Goal: Task Accomplishment & Management: Manage account settings

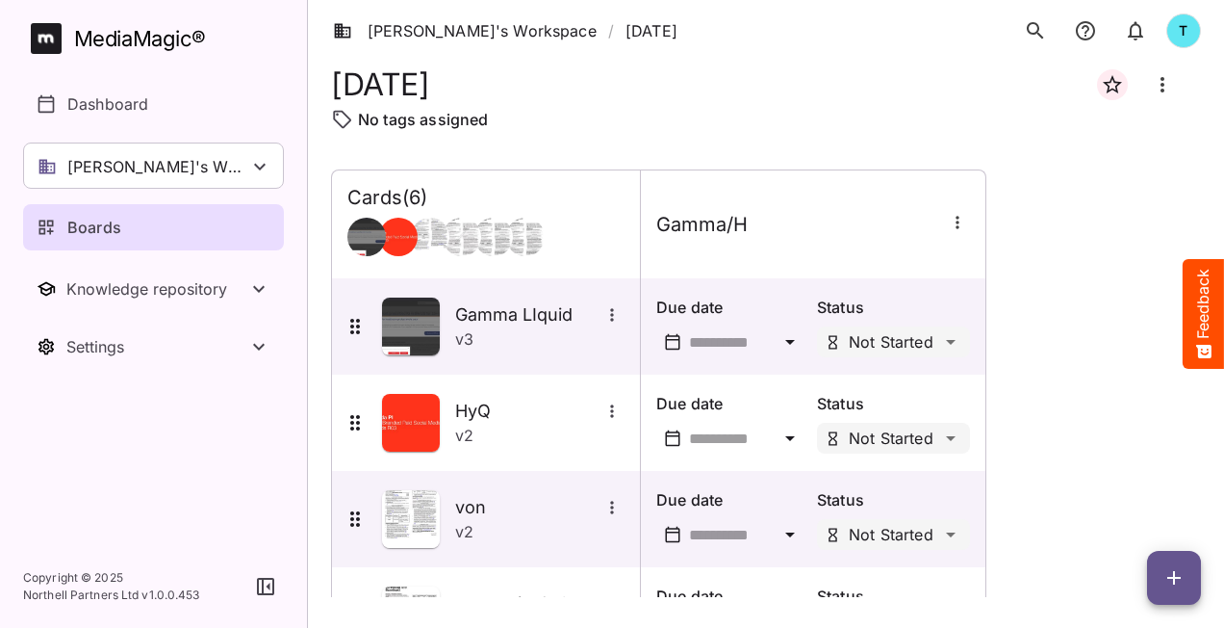
click at [233, 214] on link "Boards" at bounding box center [153, 227] width 261 height 46
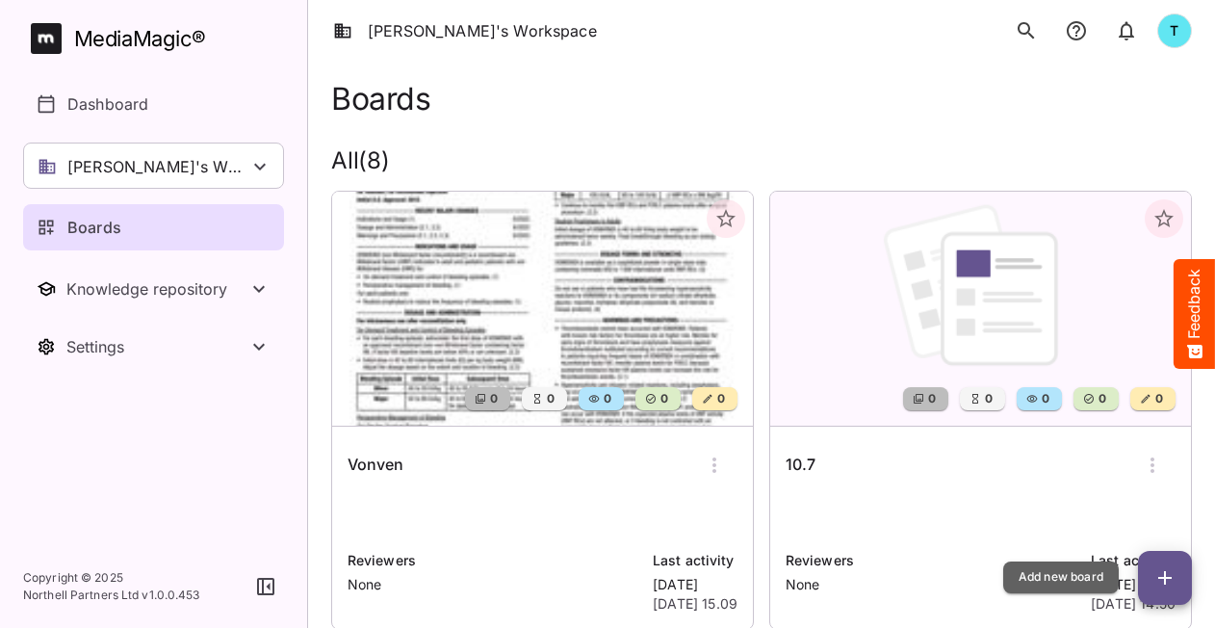
click at [1157, 578] on icon "button" at bounding box center [1164, 577] width 23 height 23
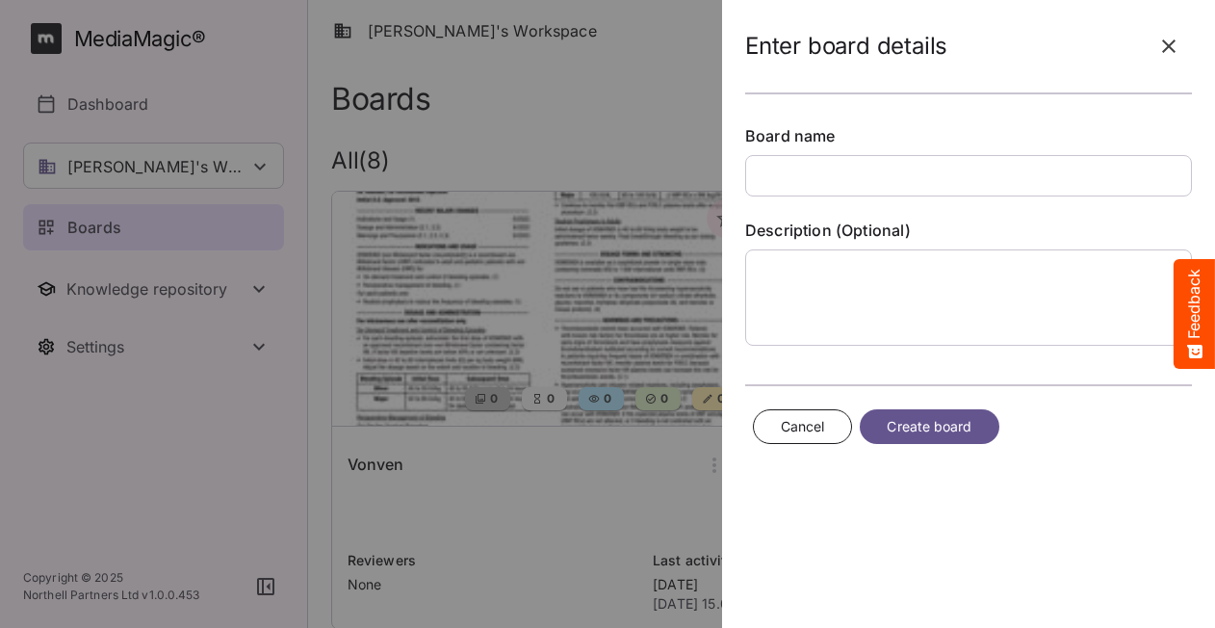
click at [834, 183] on input "text" at bounding box center [968, 175] width 447 height 41
type input "*******"
click at [926, 425] on span "Create board" at bounding box center [929, 427] width 85 height 24
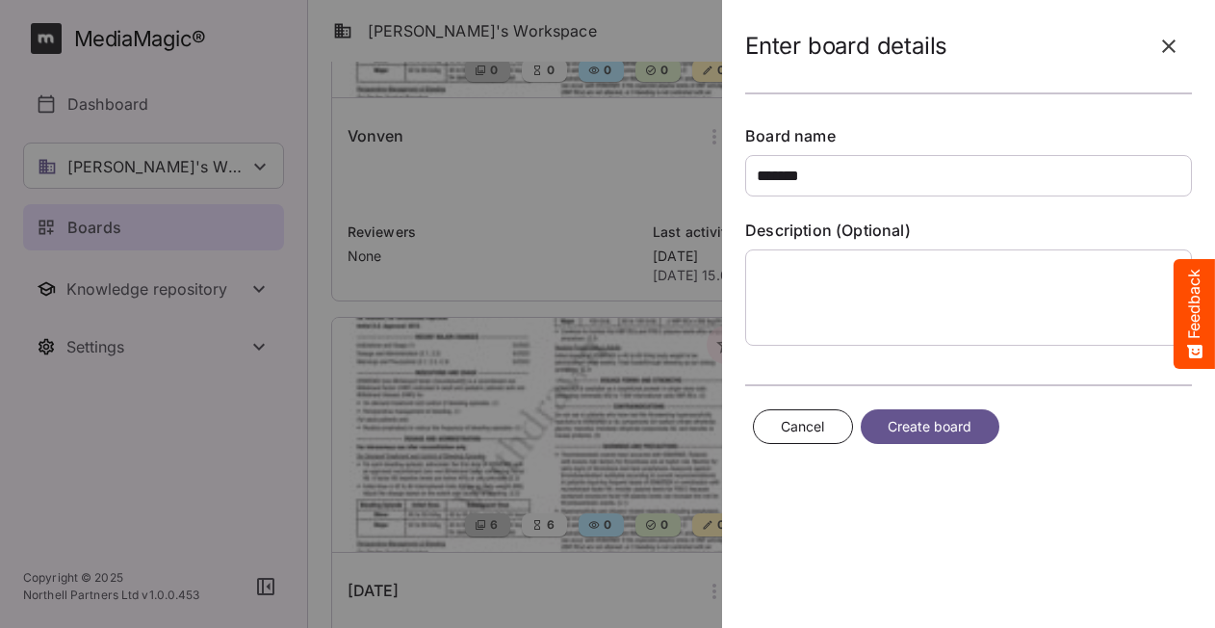
scroll to position [123, 0]
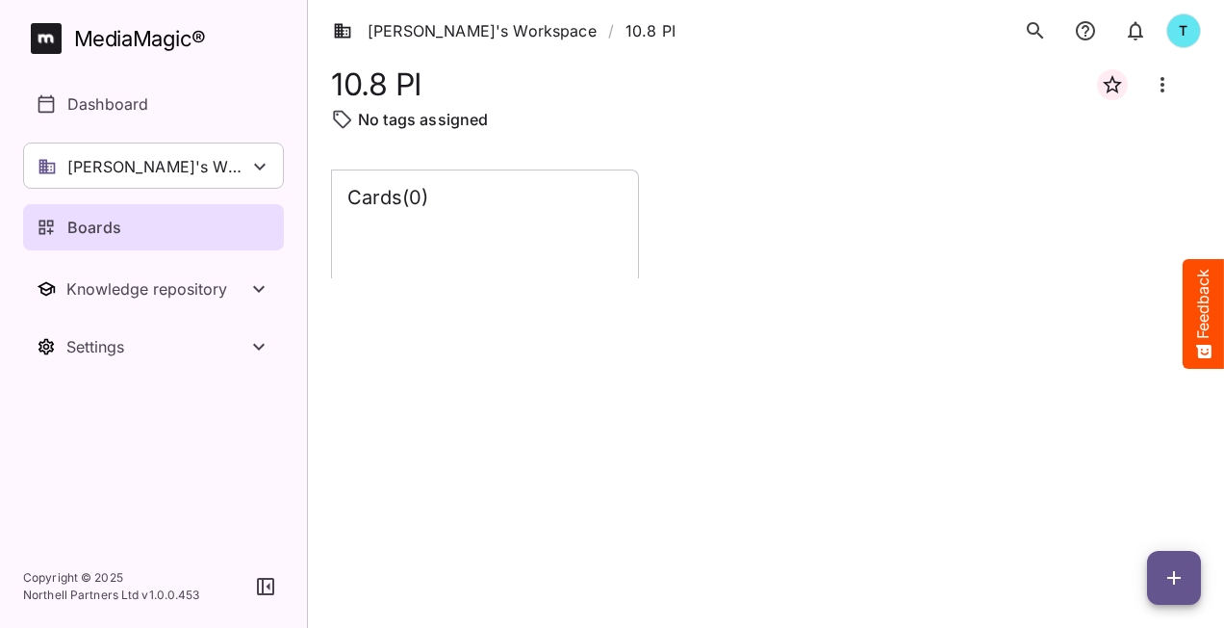
click at [537, 262] on div "Cards ( 0 )" at bounding box center [485, 224] width 306 height 108
click at [1162, 81] on icon "Board more options" at bounding box center [1162, 84] width 23 height 23
click at [1065, 290] on div at bounding box center [612, 314] width 1224 height 628
click at [1159, 583] on span "button" at bounding box center [1174, 577] width 54 height 23
click at [1095, 491] on p "Add new lane" at bounding box center [1126, 496] width 104 height 23
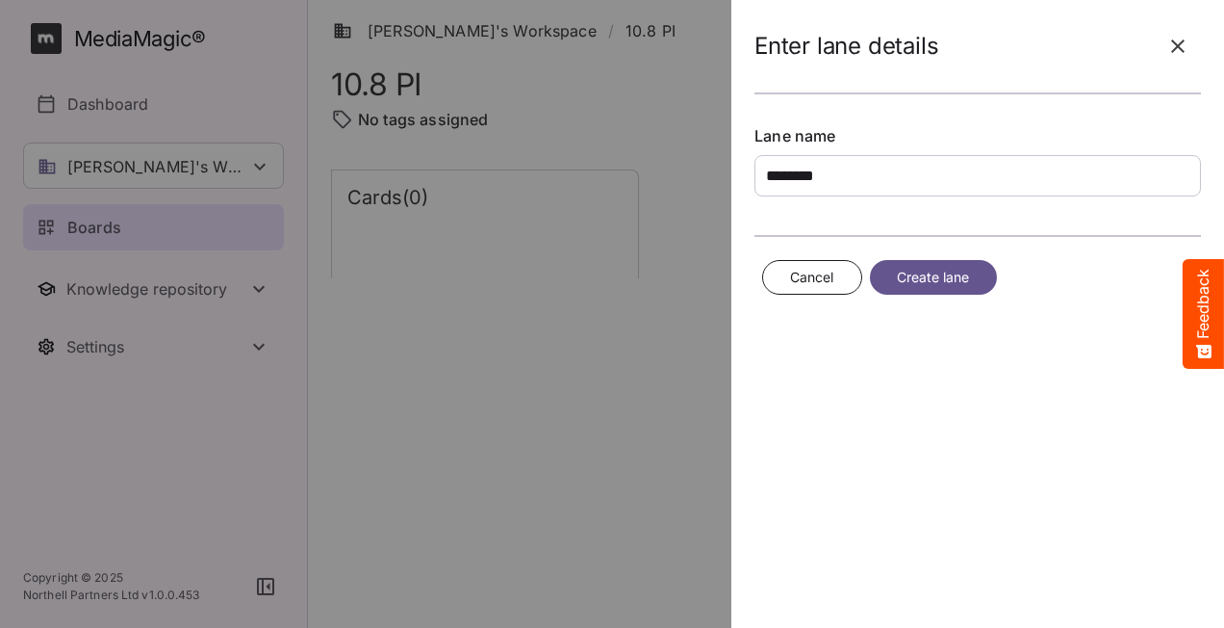
type input "********"
click at [957, 281] on span "Create lane" at bounding box center [933, 278] width 73 height 24
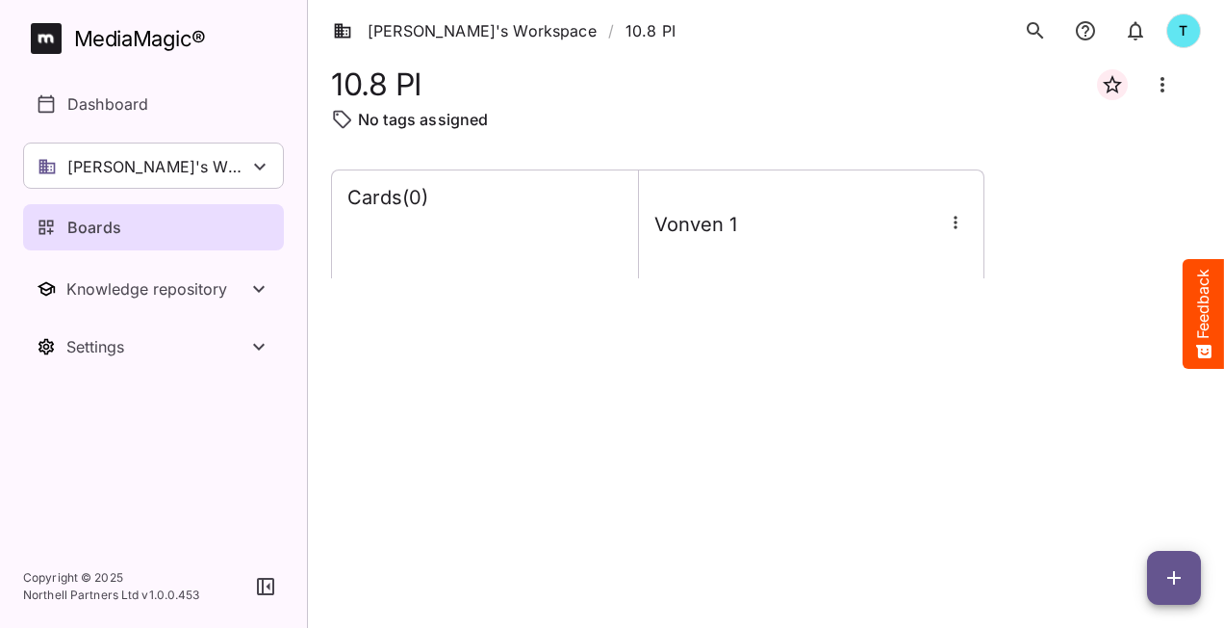
click at [957, 222] on icon "button" at bounding box center [955, 222] width 19 height 19
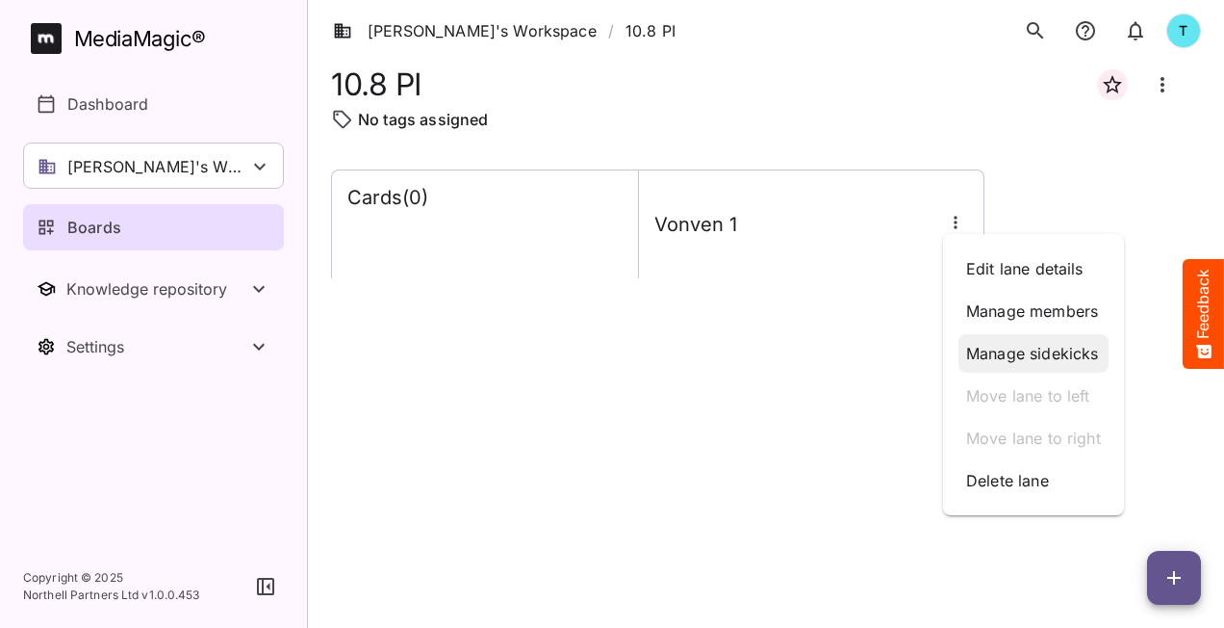
click at [1004, 352] on p "Manage sidekicks" at bounding box center [1033, 353] width 135 height 23
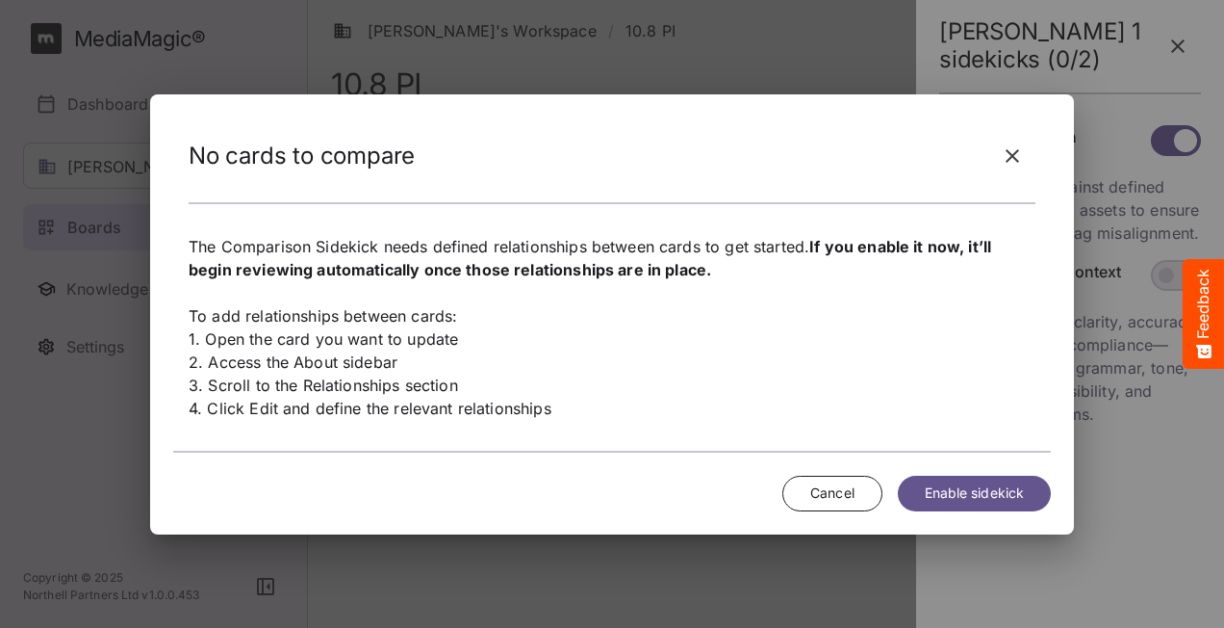
click at [1014, 487] on span "Enable sidekick" at bounding box center [974, 493] width 99 height 24
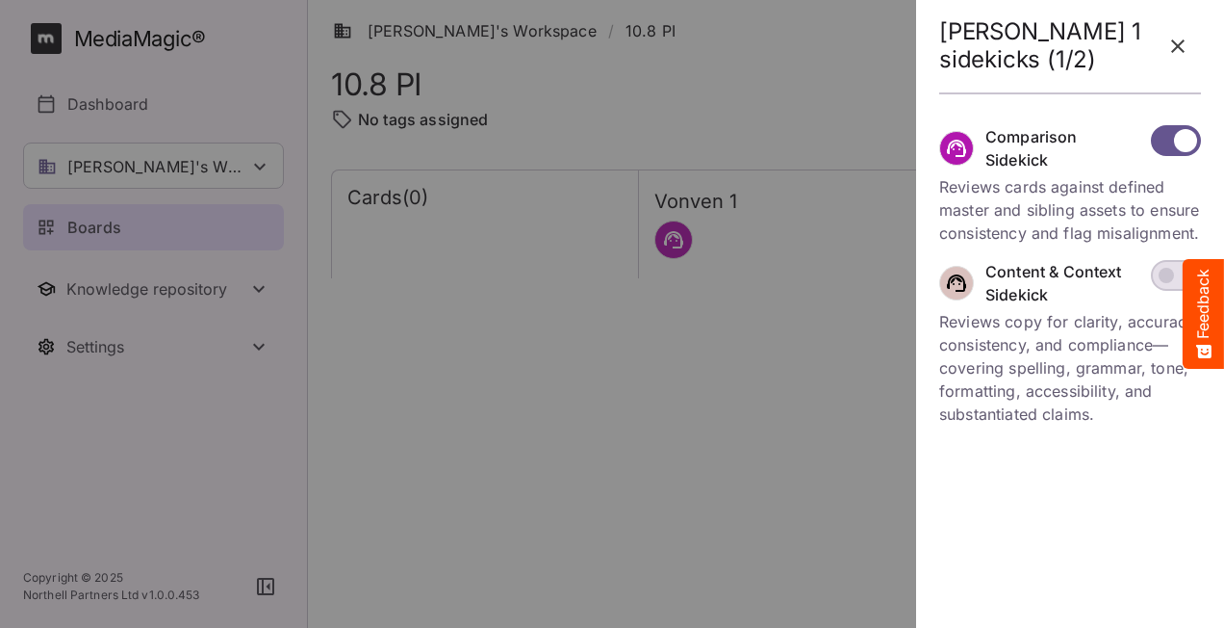
click at [1181, 48] on icon "button" at bounding box center [1177, 45] width 13 height 13
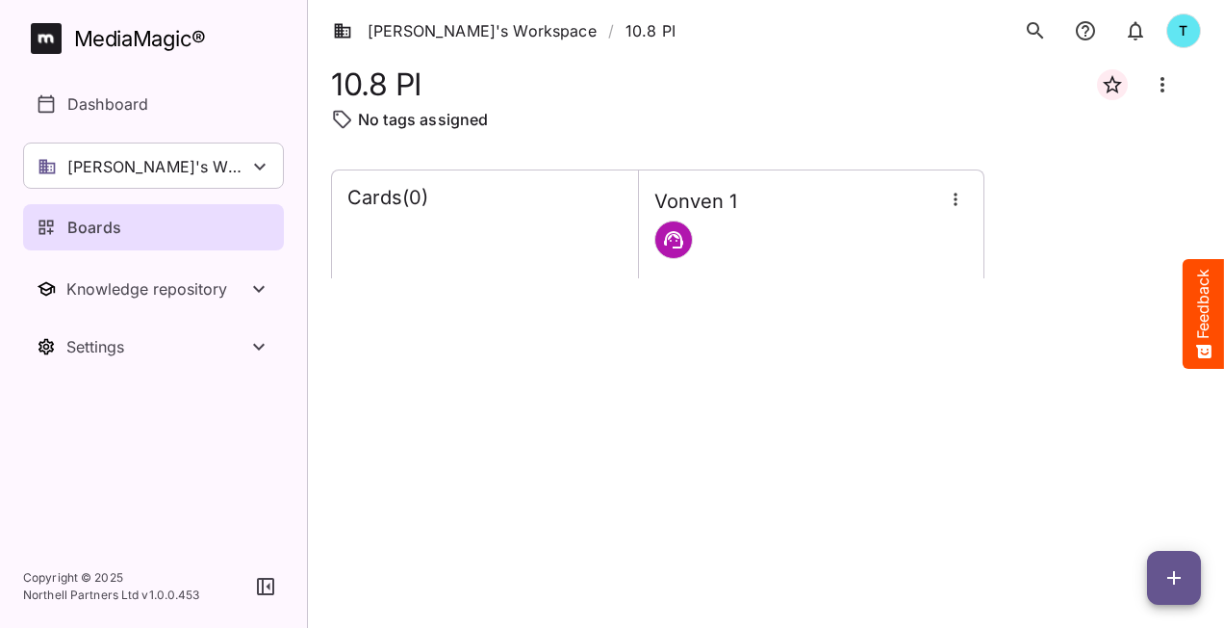
click at [956, 207] on icon "button" at bounding box center [955, 199] width 19 height 19
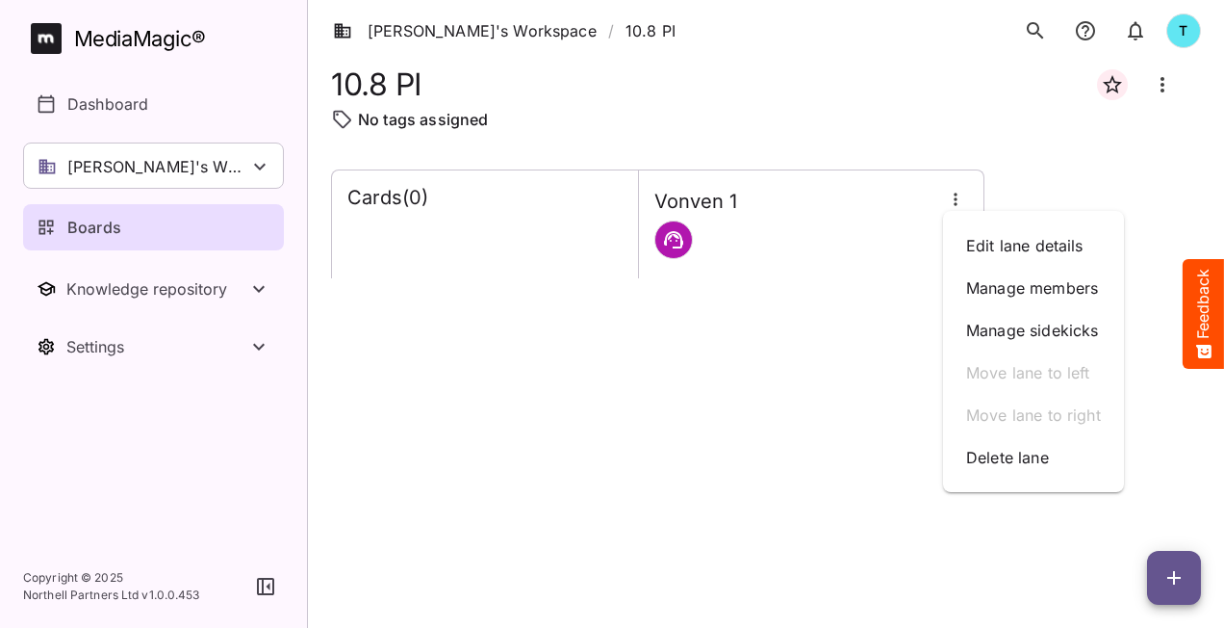
click at [899, 416] on div at bounding box center [612, 314] width 1224 height 628
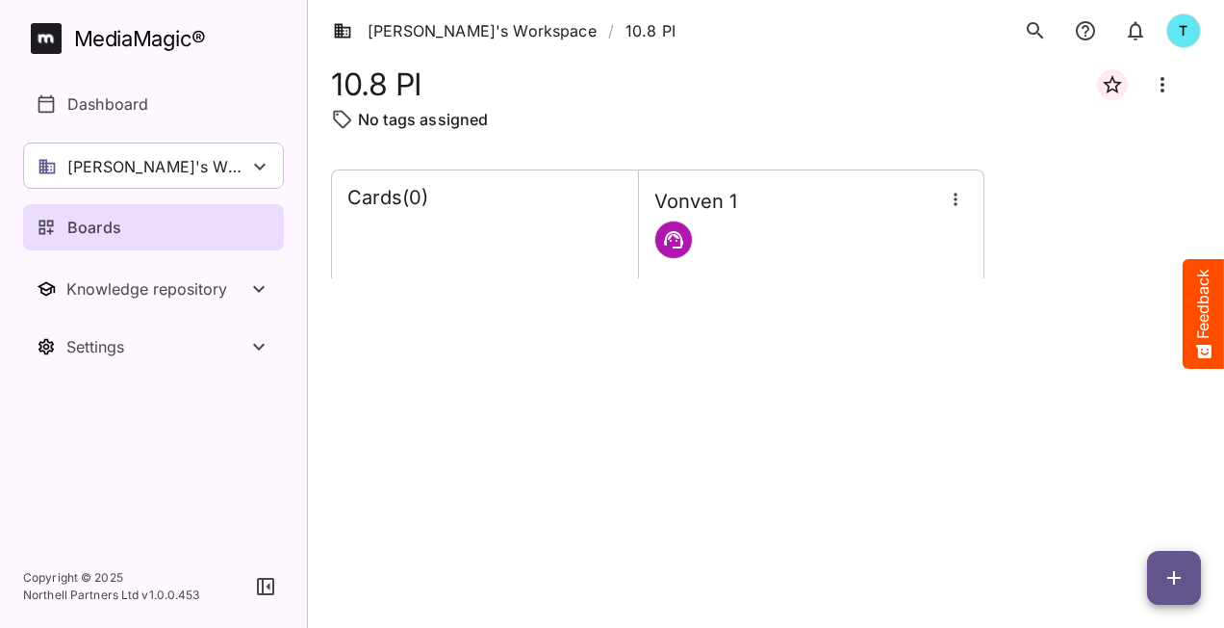
click at [1163, 579] on icon "button" at bounding box center [1174, 577] width 23 height 23
click at [1111, 506] on p "Add new lane" at bounding box center [1126, 496] width 104 height 23
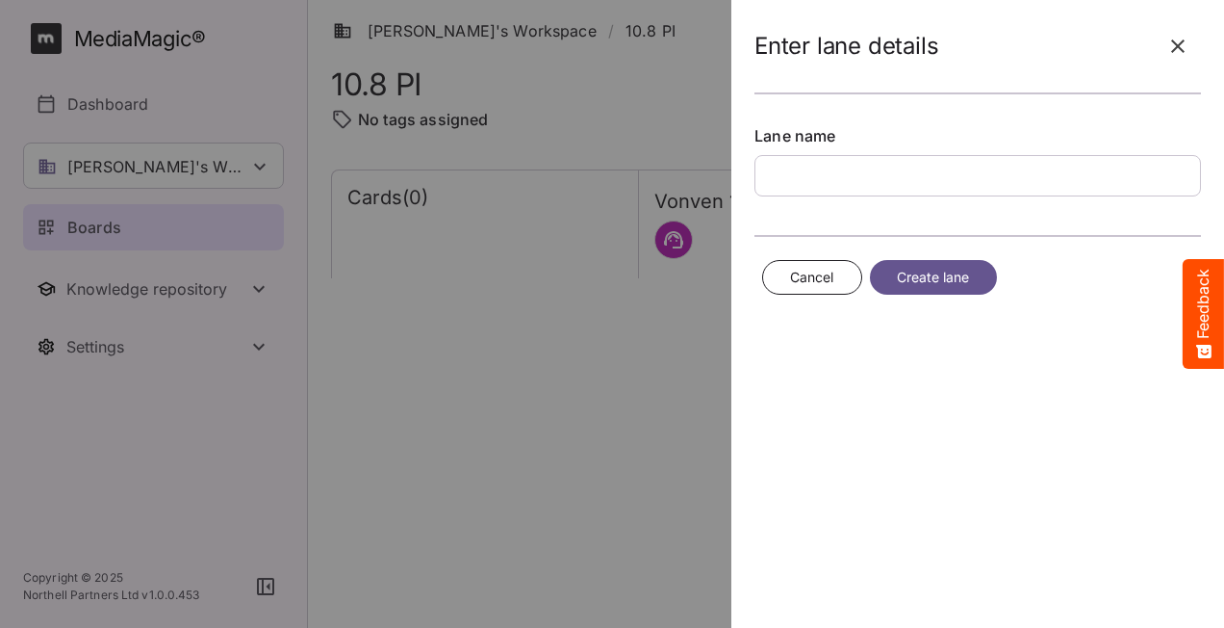
click at [862, 181] on input "text" at bounding box center [978, 175] width 447 height 41
type input "*****"
click at [948, 268] on span "Create lane" at bounding box center [933, 278] width 73 height 24
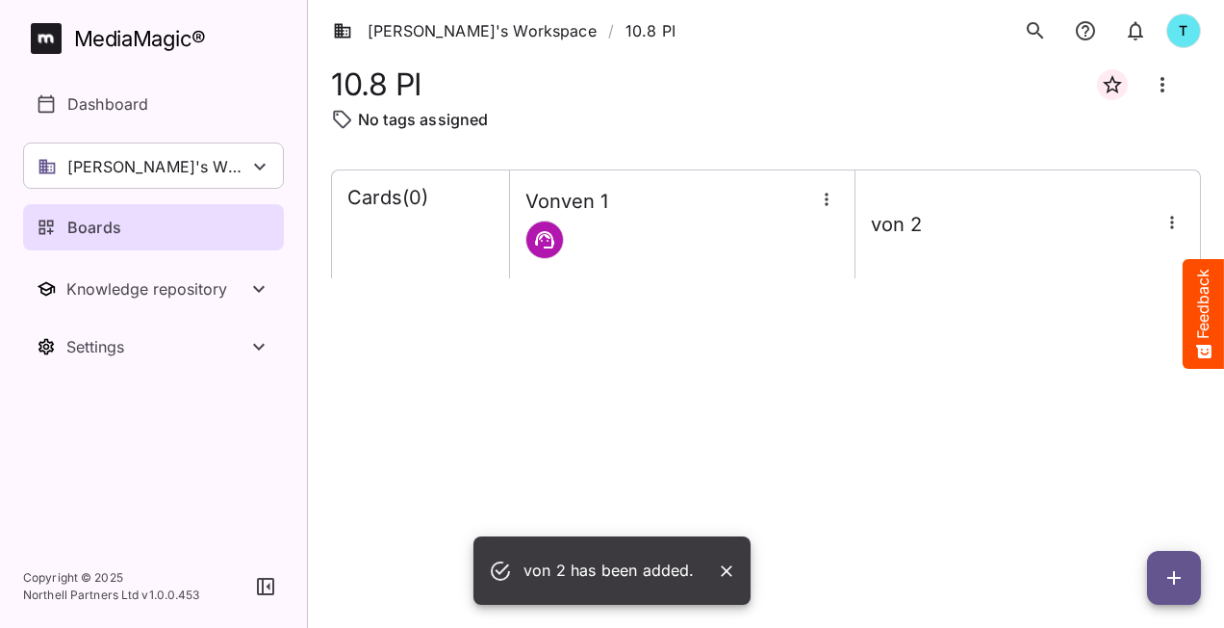
click at [688, 245] on div at bounding box center [683, 239] width 314 height 39
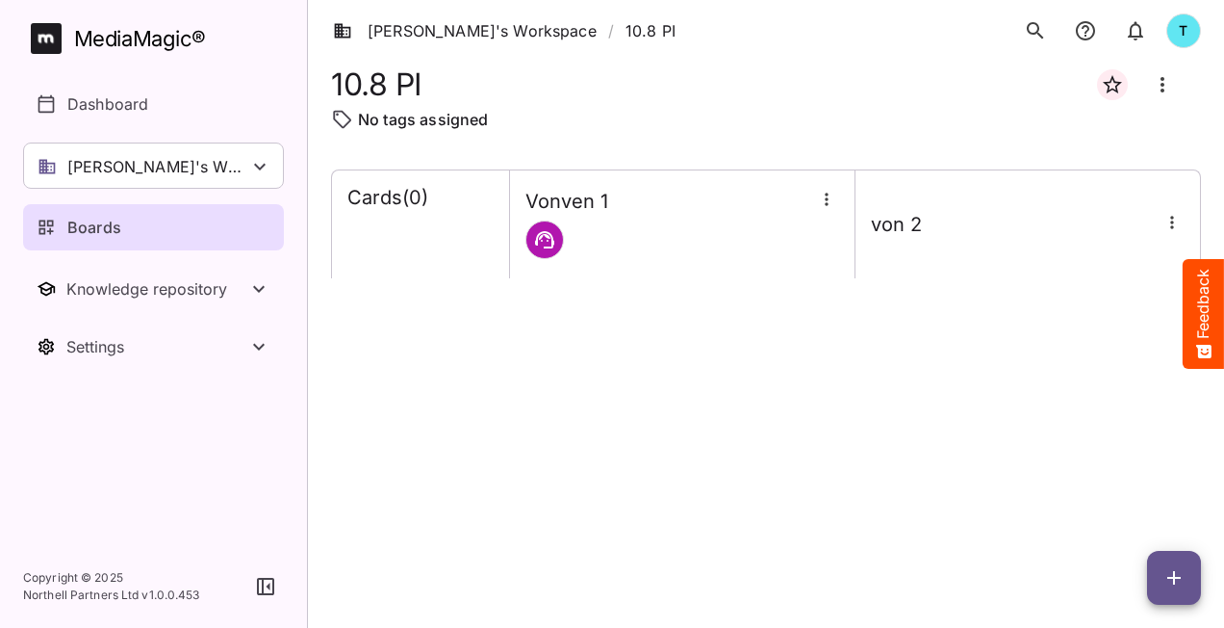
click at [825, 199] on icon "button" at bounding box center [826, 199] width 19 height 19
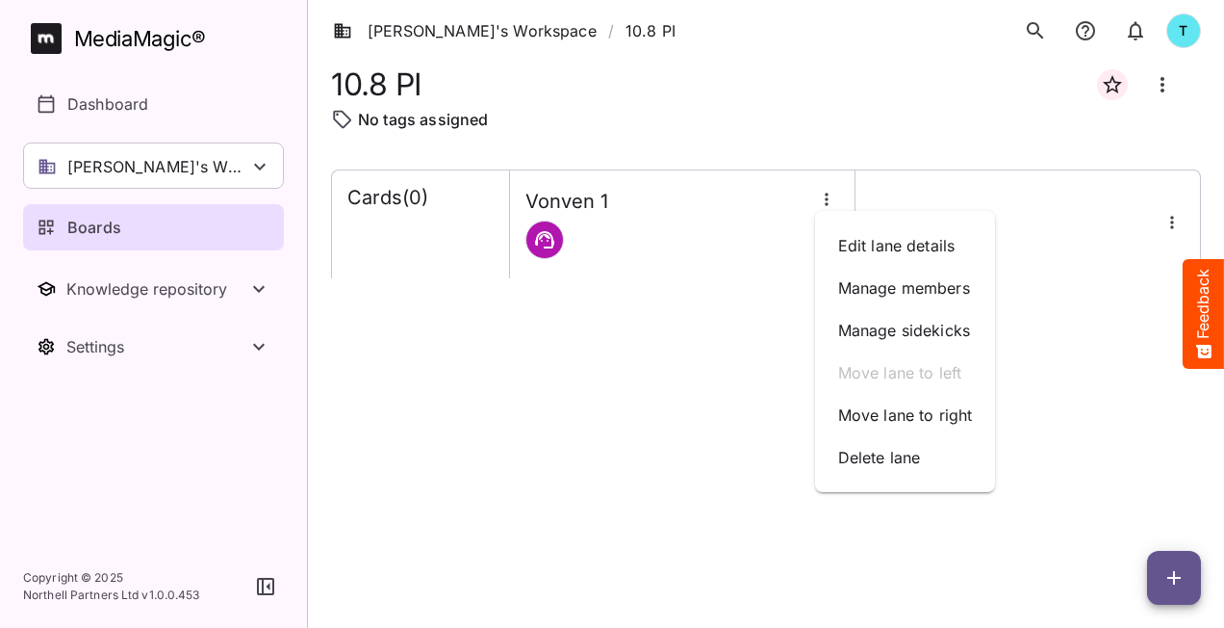
click at [992, 211] on div "Edit lane details Manage members Manage sidekicks Move lane to left Move lane t…" at bounding box center [905, 351] width 181 height 281
click at [1172, 218] on div at bounding box center [612, 314] width 1224 height 628
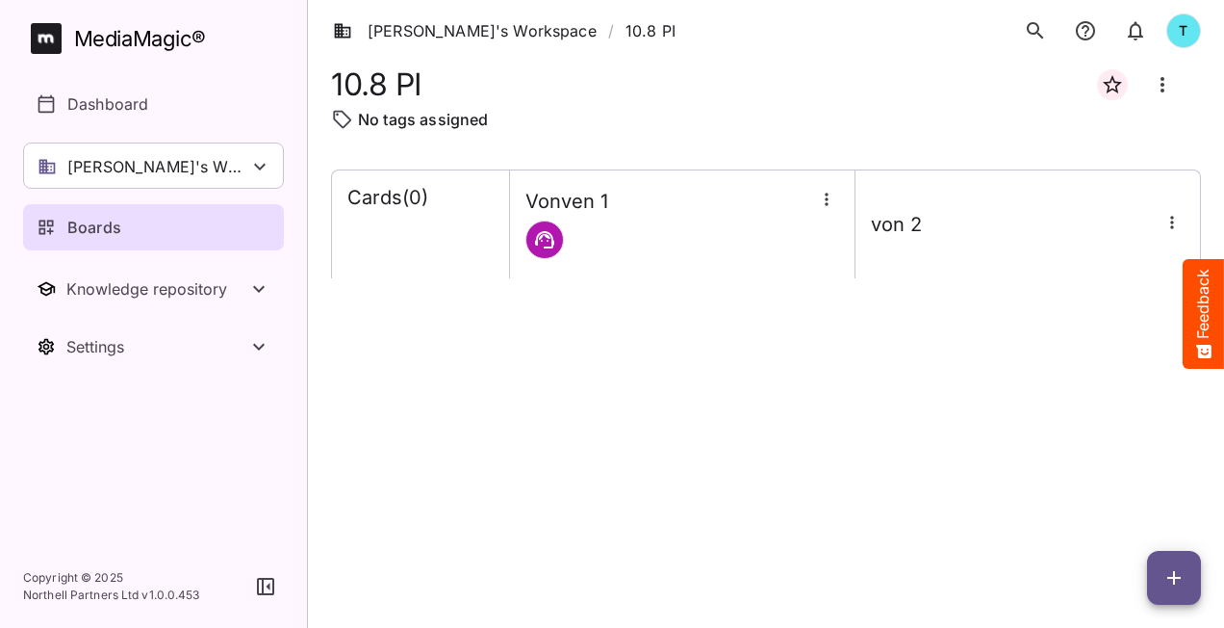
click at [1172, 218] on icon "button" at bounding box center [1171, 222] width 3 height 13
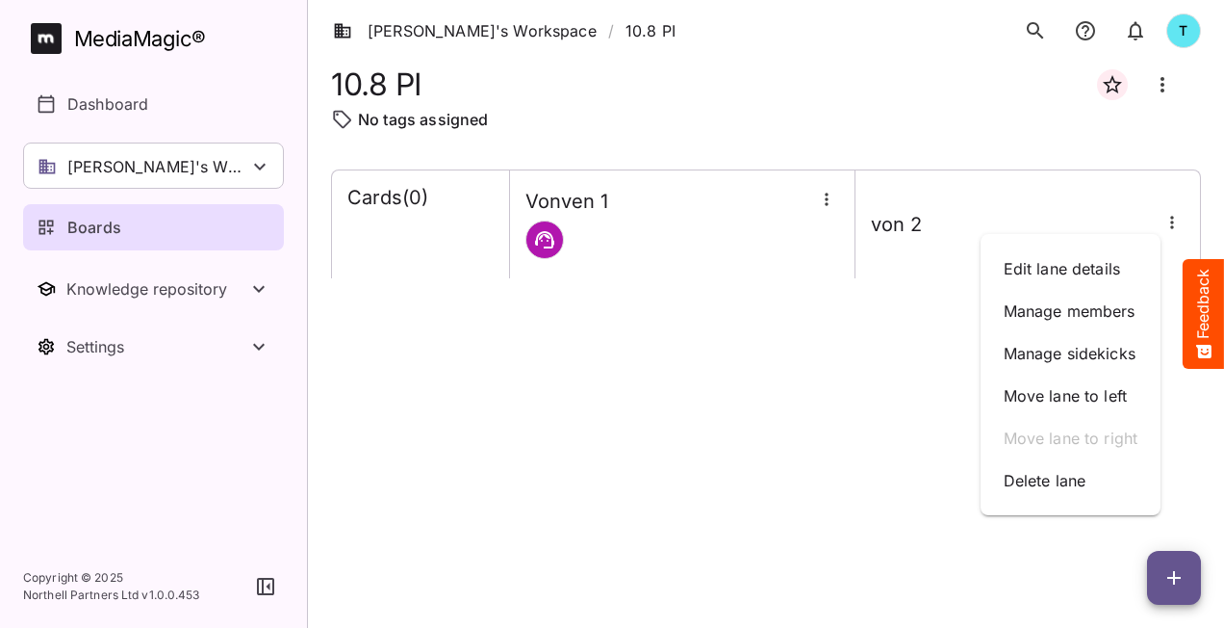
click at [384, 243] on div at bounding box center [612, 314] width 1224 height 628
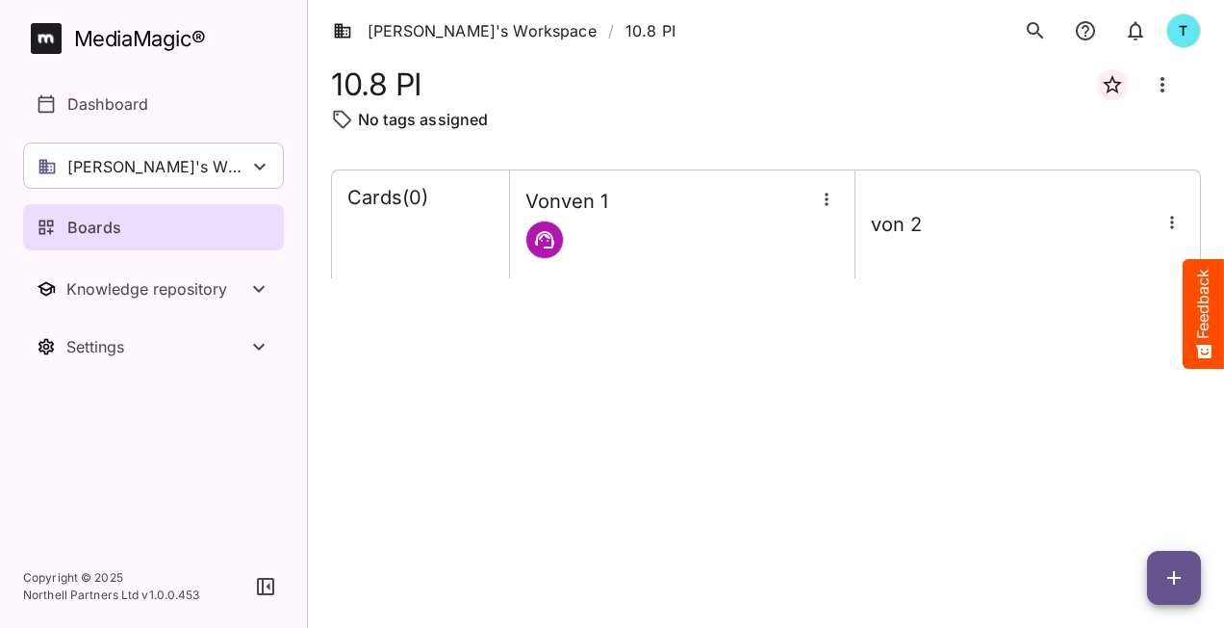
click at [345, 373] on div "Cards ( 0 ) Vonven 1 von 2" at bounding box center [766, 382] width 870 height 427
click at [165, 235] on div "Boards" at bounding box center [155, 227] width 236 height 23
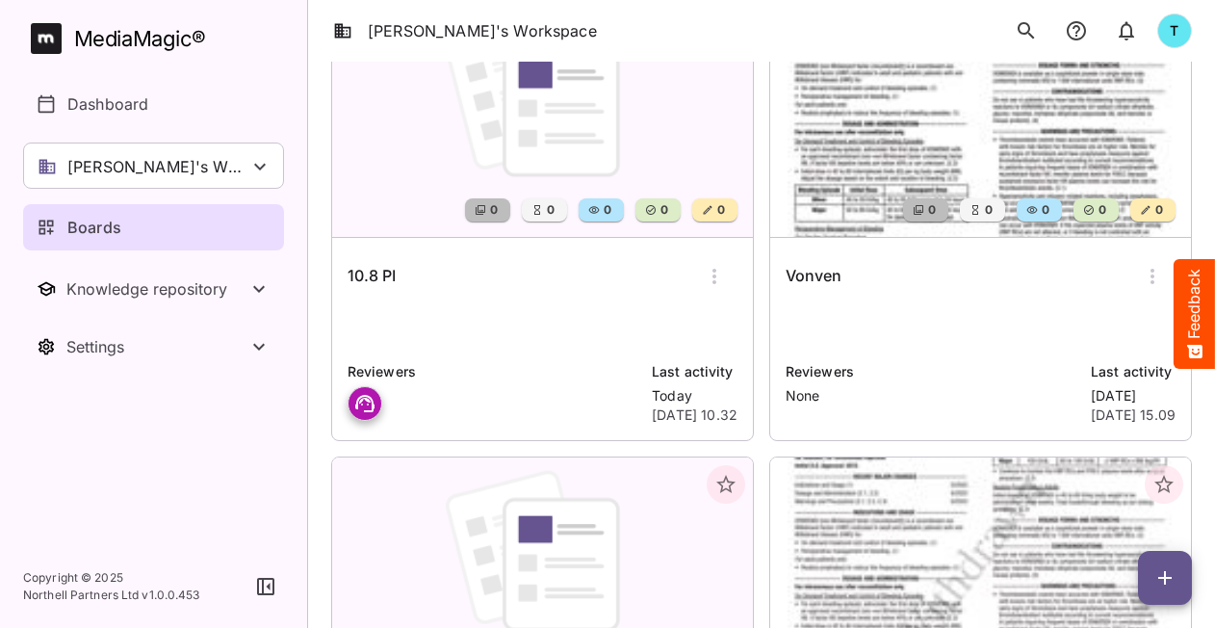
scroll to position [193, 0]
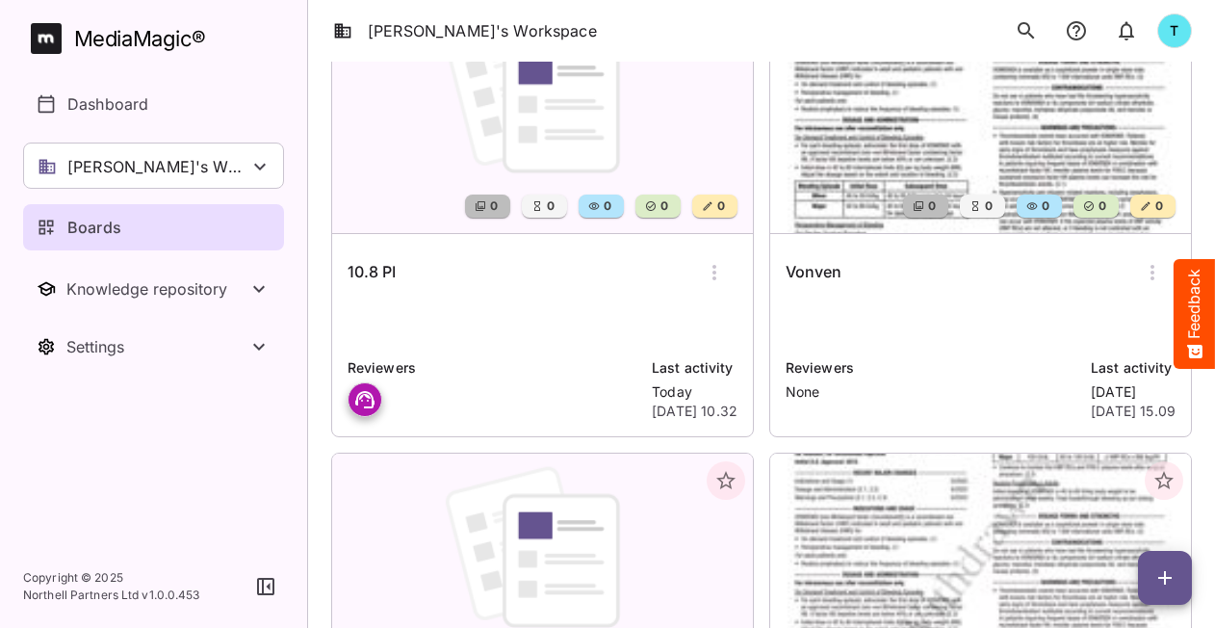
click at [520, 298] on div "10.8 PI Reviewers Last activity [DATE] [DATE] 10.32" at bounding box center [542, 335] width 421 height 202
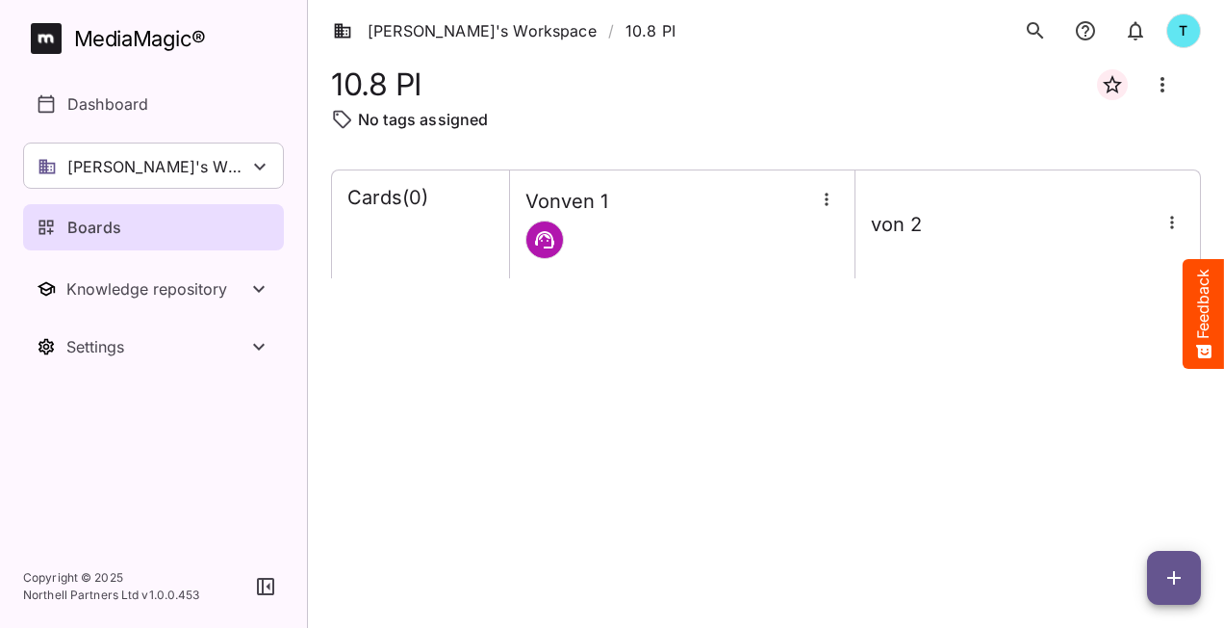
click at [685, 251] on div at bounding box center [683, 239] width 314 height 39
click at [681, 249] on div at bounding box center [683, 239] width 314 height 39
click at [551, 249] on icon at bounding box center [544, 239] width 23 height 23
click at [834, 204] on icon "button" at bounding box center [826, 199] width 19 height 19
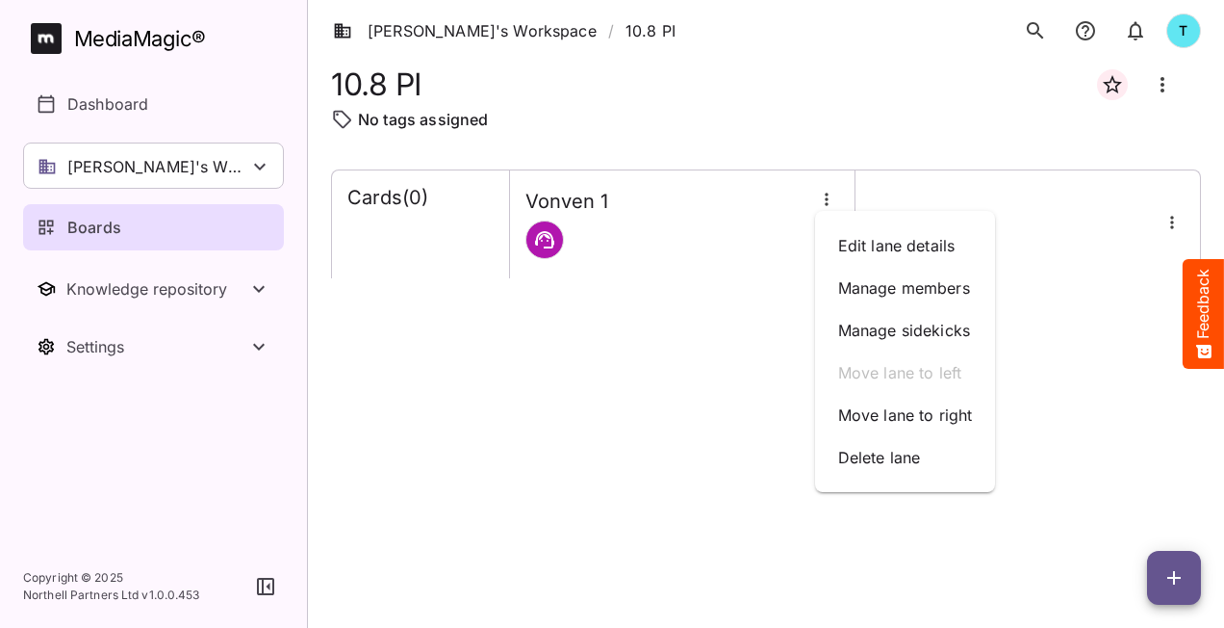
click at [1030, 223] on div at bounding box center [612, 314] width 1224 height 628
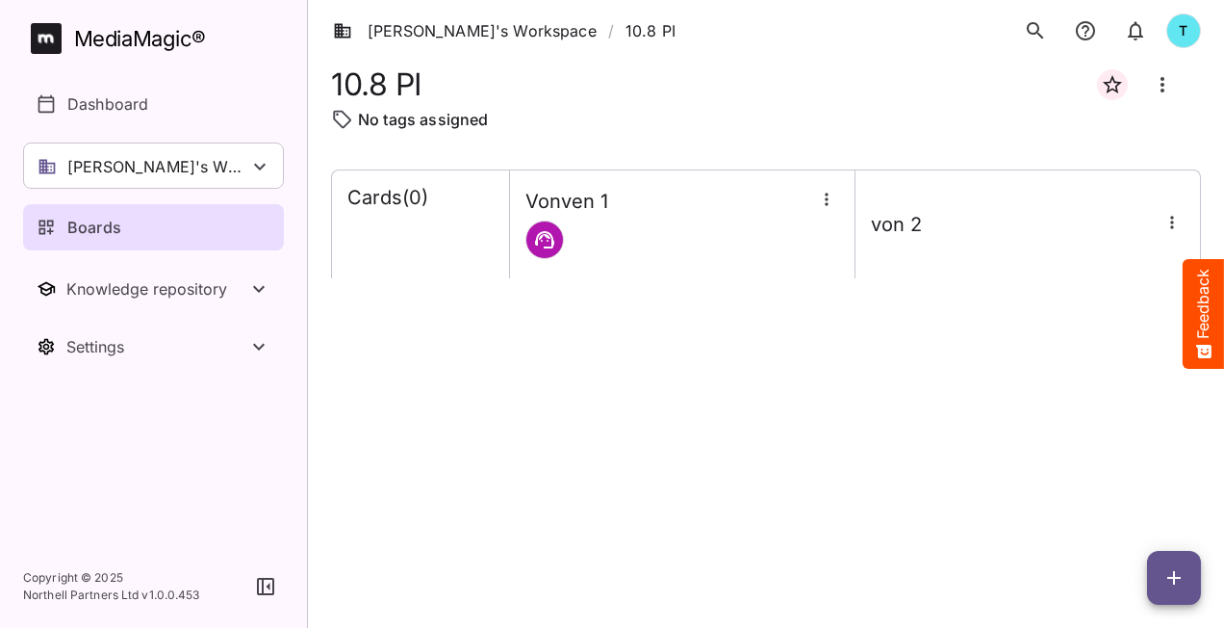
click at [1172, 234] on div at bounding box center [1172, 224] width 25 height 29
click at [1173, 226] on icon "button" at bounding box center [1171, 222] width 3 height 13
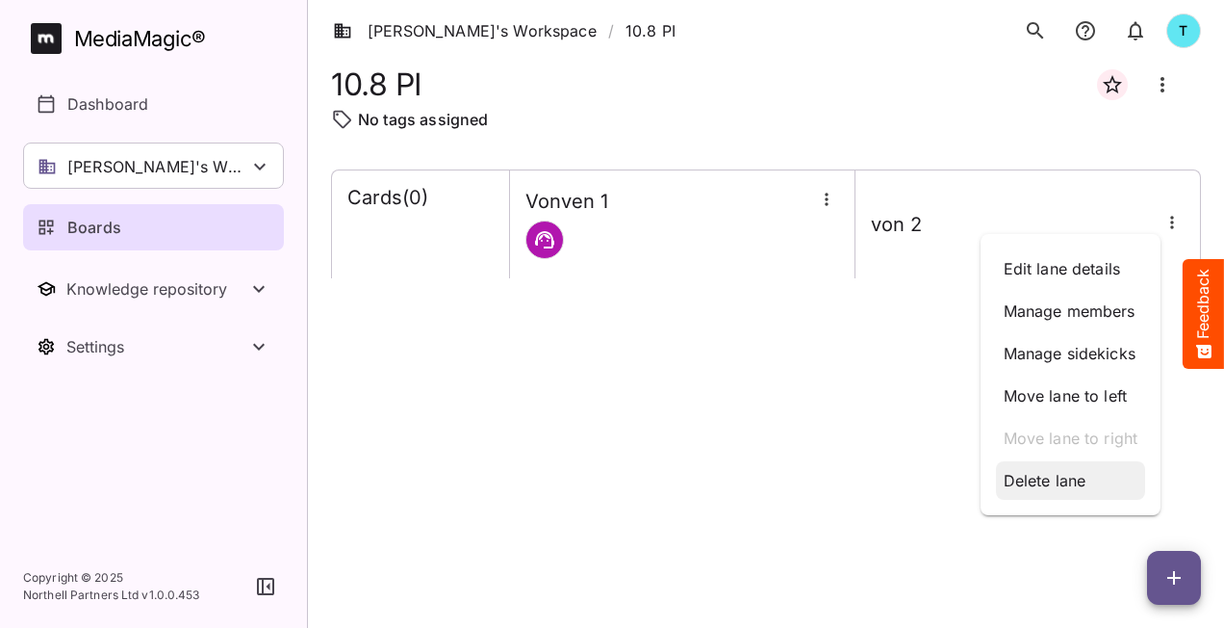
click at [1018, 475] on p "Delete lane" at bounding box center [1071, 480] width 135 height 23
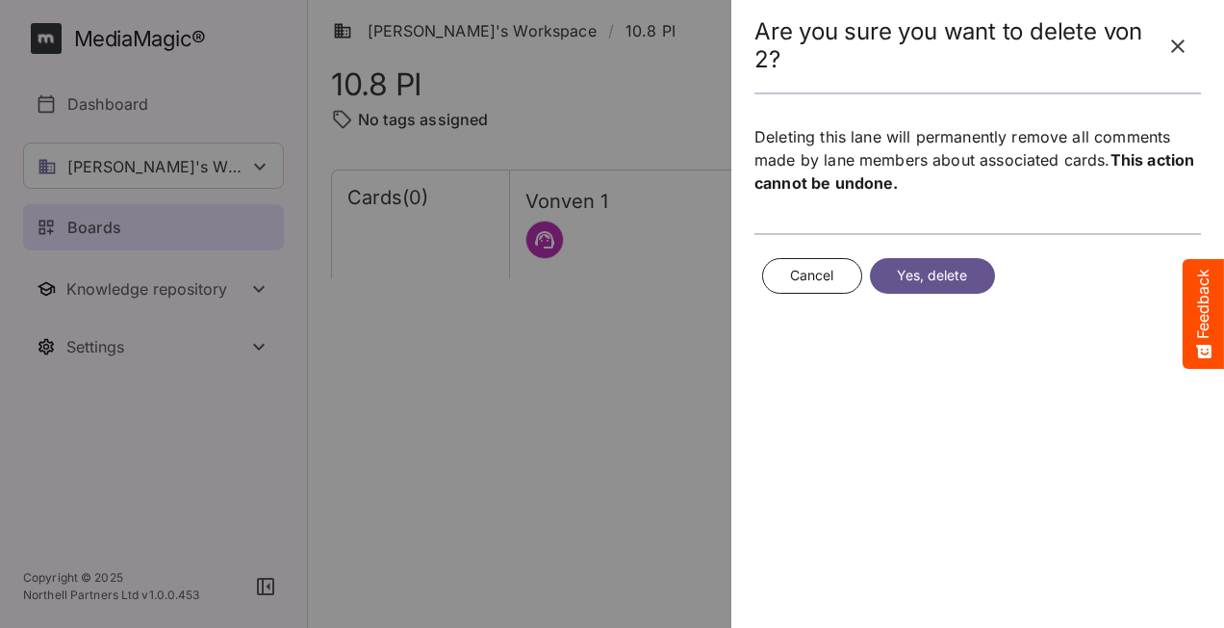
click at [929, 282] on span "Yes, delete" at bounding box center [932, 276] width 71 height 24
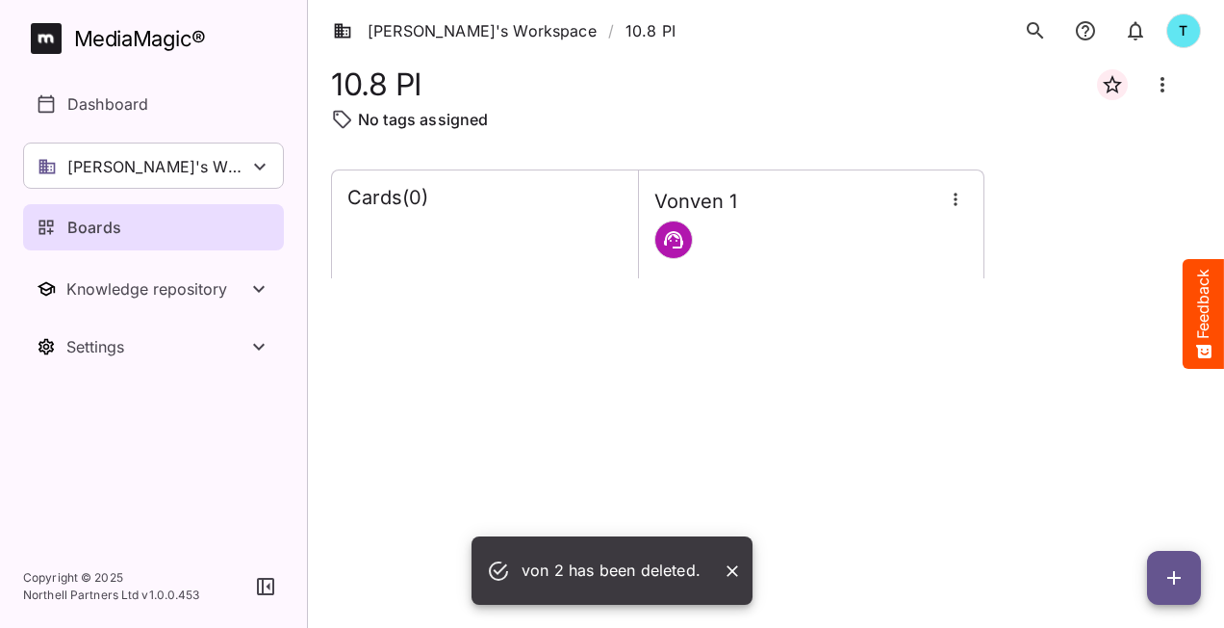
click at [876, 261] on div "Vonven 1" at bounding box center [811, 224] width 345 height 101
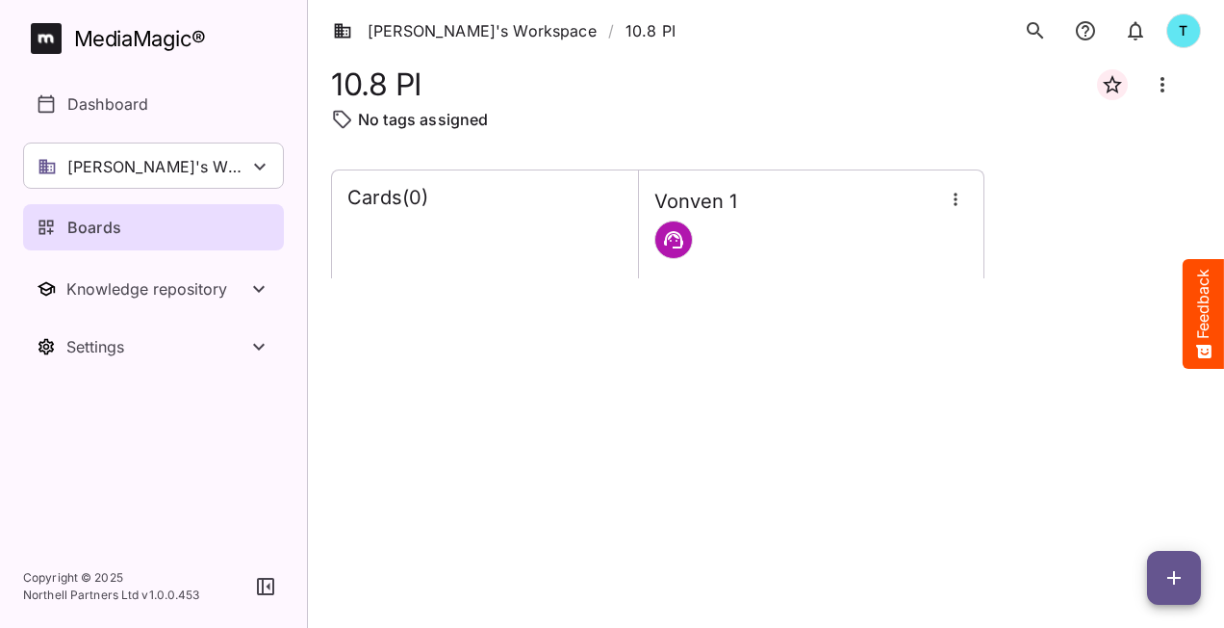
click at [1172, 589] on button "button" at bounding box center [1174, 578] width 54 height 54
click at [1103, 449] on p "Add new card" at bounding box center [1126, 454] width 104 height 23
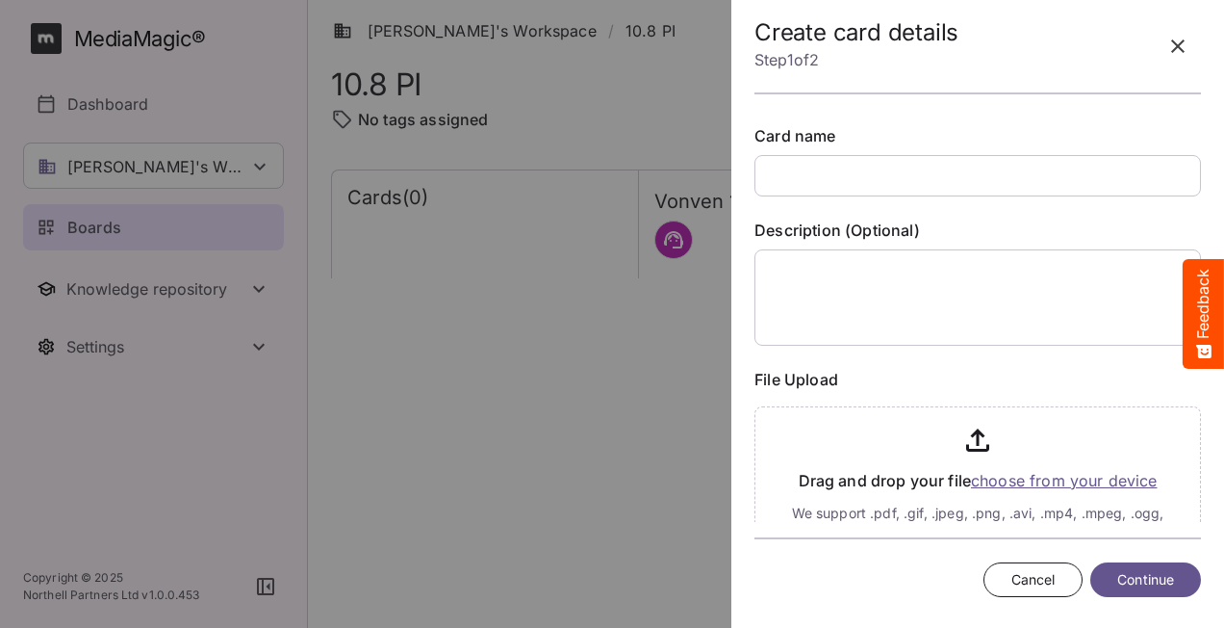
click at [835, 176] on input "text" at bounding box center [978, 175] width 447 height 41
type input "*****"
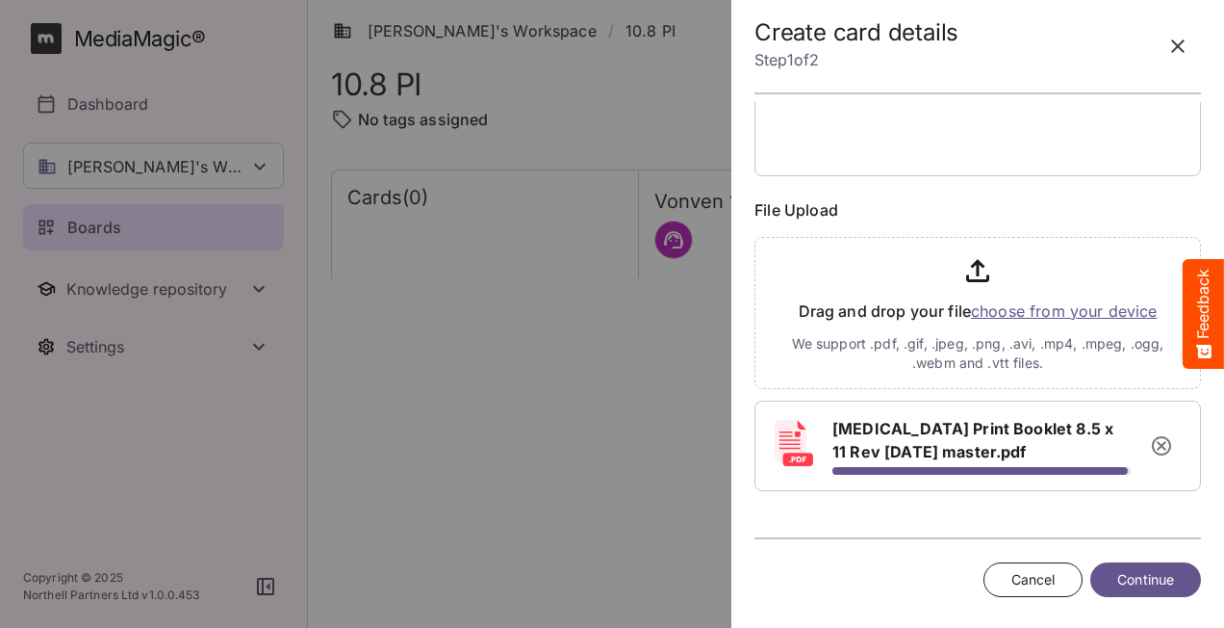
scroll to position [171, 0]
click at [1143, 576] on span "Continue" at bounding box center [1145, 580] width 57 height 24
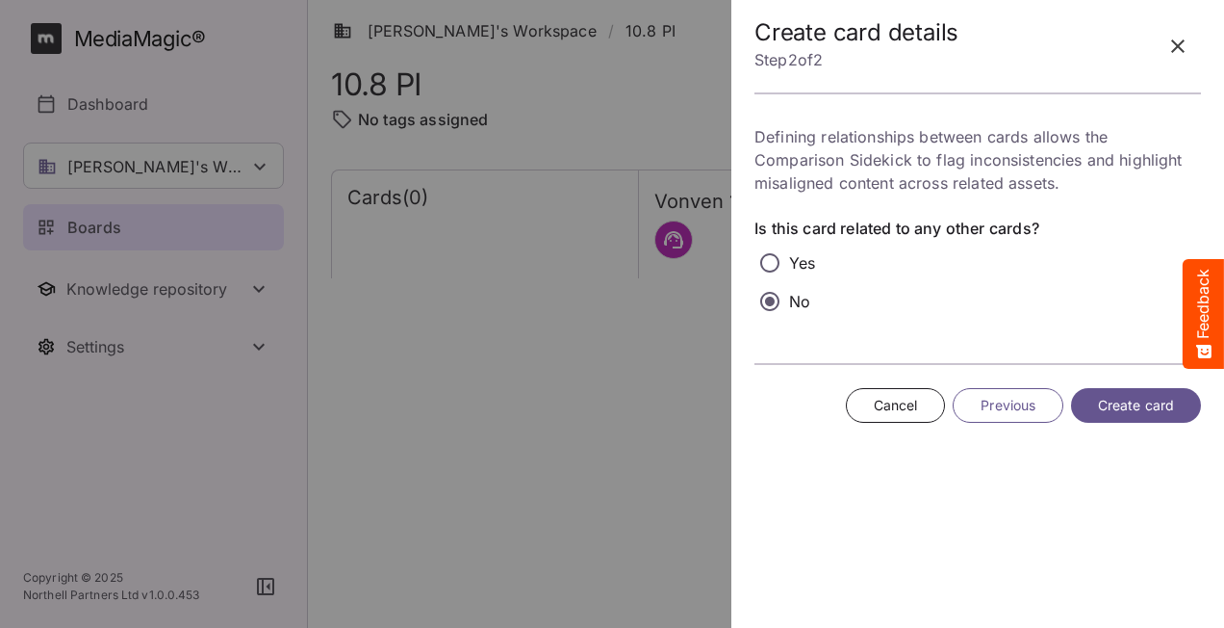
scroll to position [0, 0]
click at [1144, 401] on span "Create card" at bounding box center [1136, 406] width 76 height 24
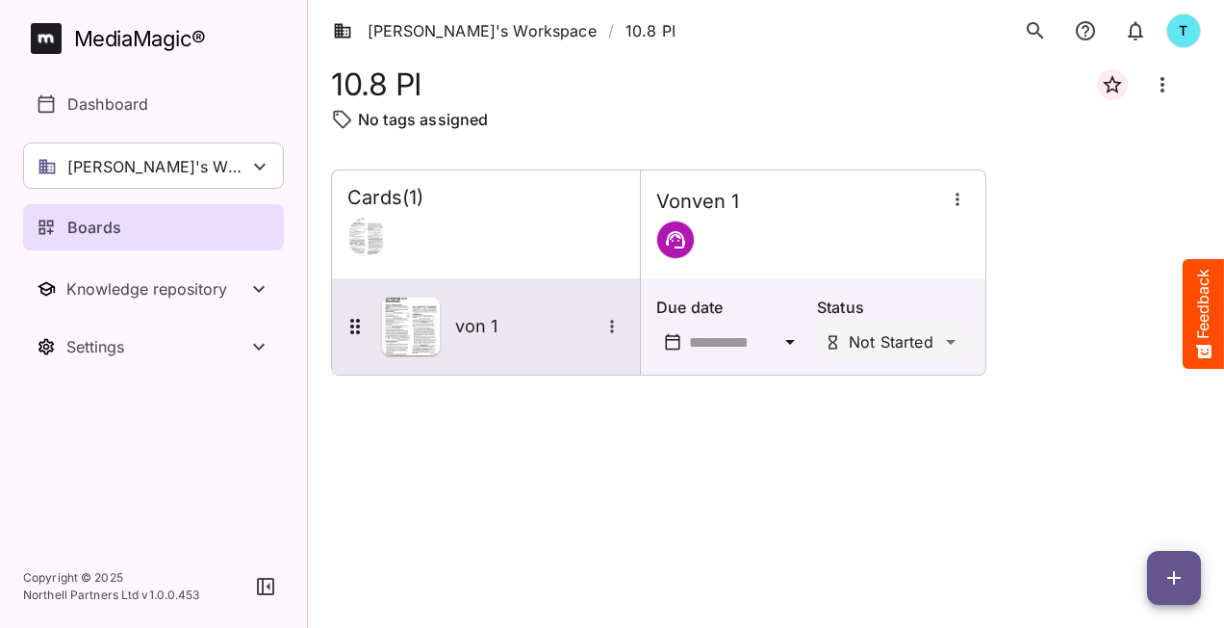
click at [604, 335] on button "More options for von 1" at bounding box center [612, 326] width 25 height 25
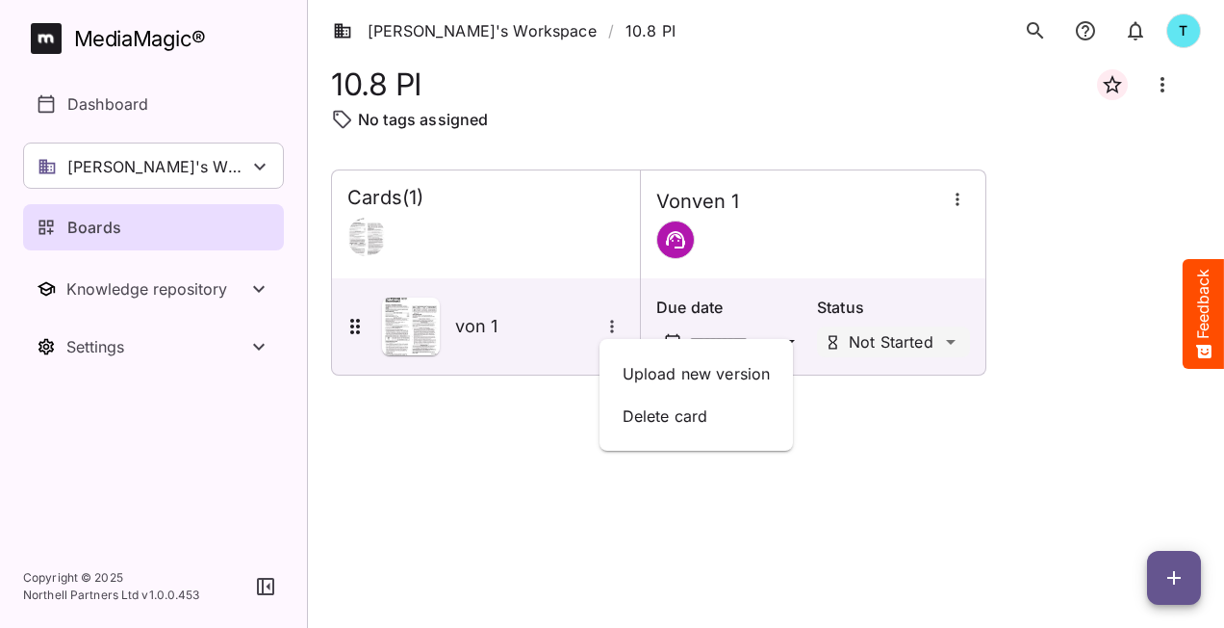
click at [863, 484] on div at bounding box center [612, 314] width 1224 height 628
click at [924, 243] on div at bounding box center [813, 239] width 314 height 39
click at [963, 201] on icon "button" at bounding box center [957, 199] width 19 height 19
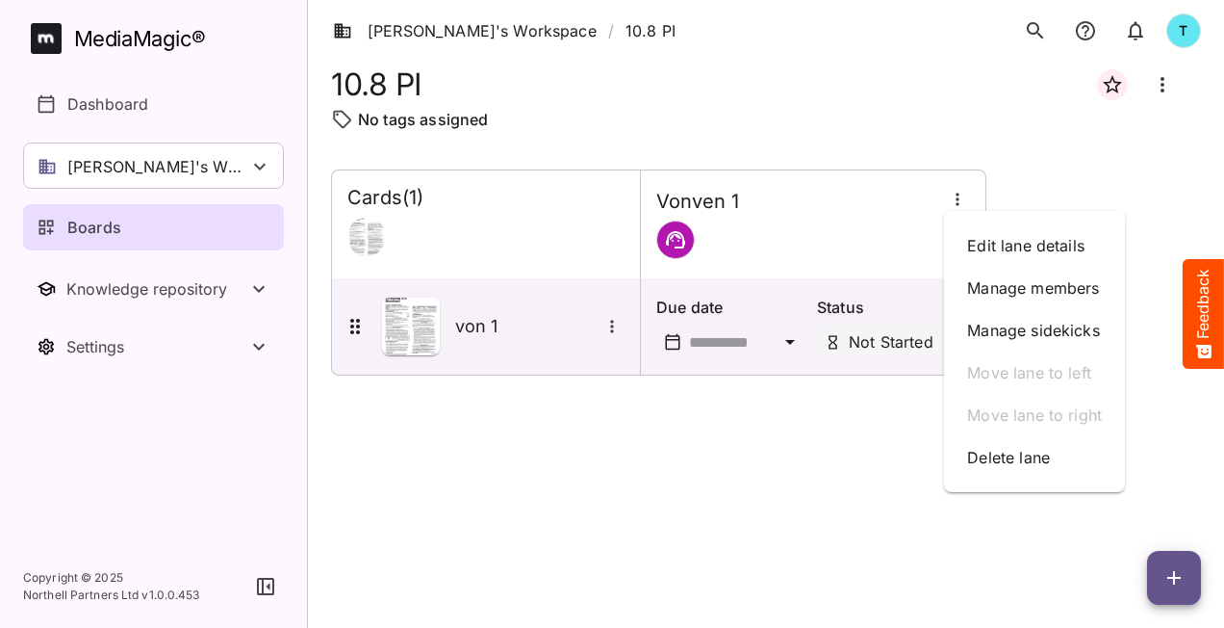
click at [738, 511] on div at bounding box center [612, 314] width 1224 height 628
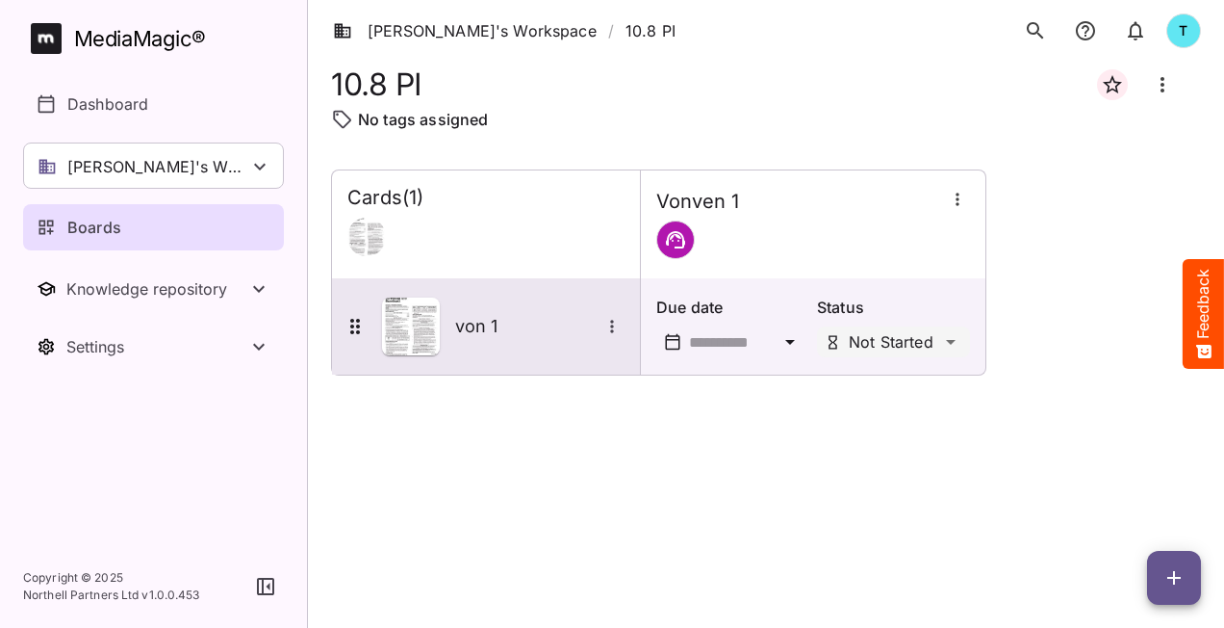
click at [618, 320] on icon "More options for von 1" at bounding box center [612, 326] width 19 height 19
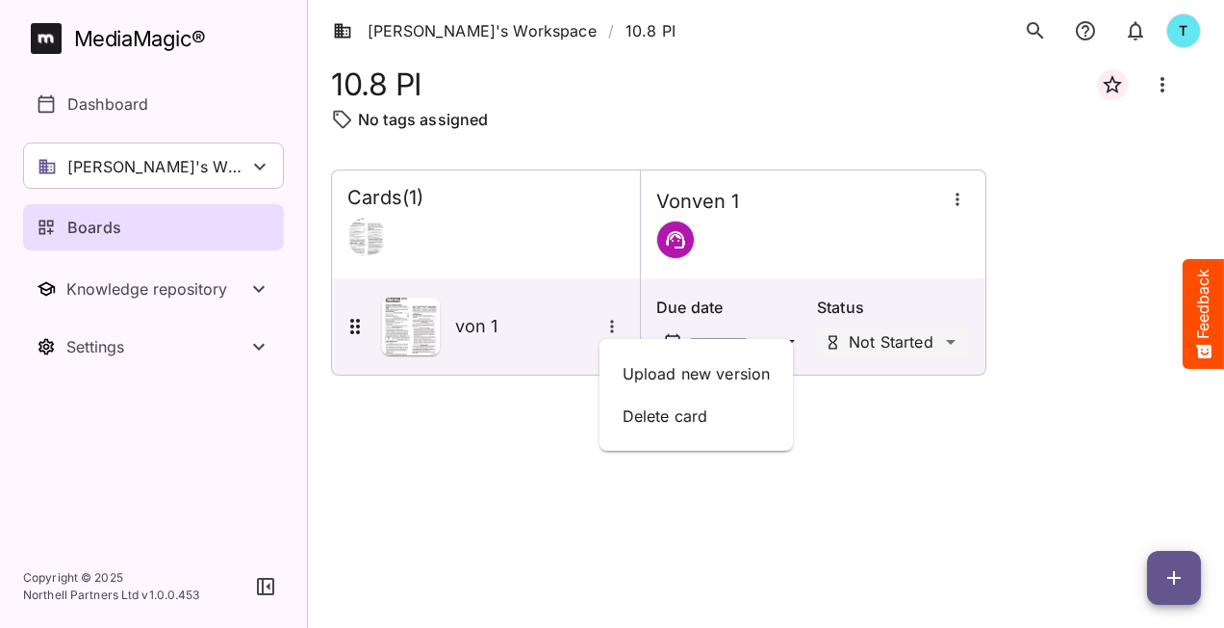
click at [483, 447] on div at bounding box center [612, 314] width 1224 height 628
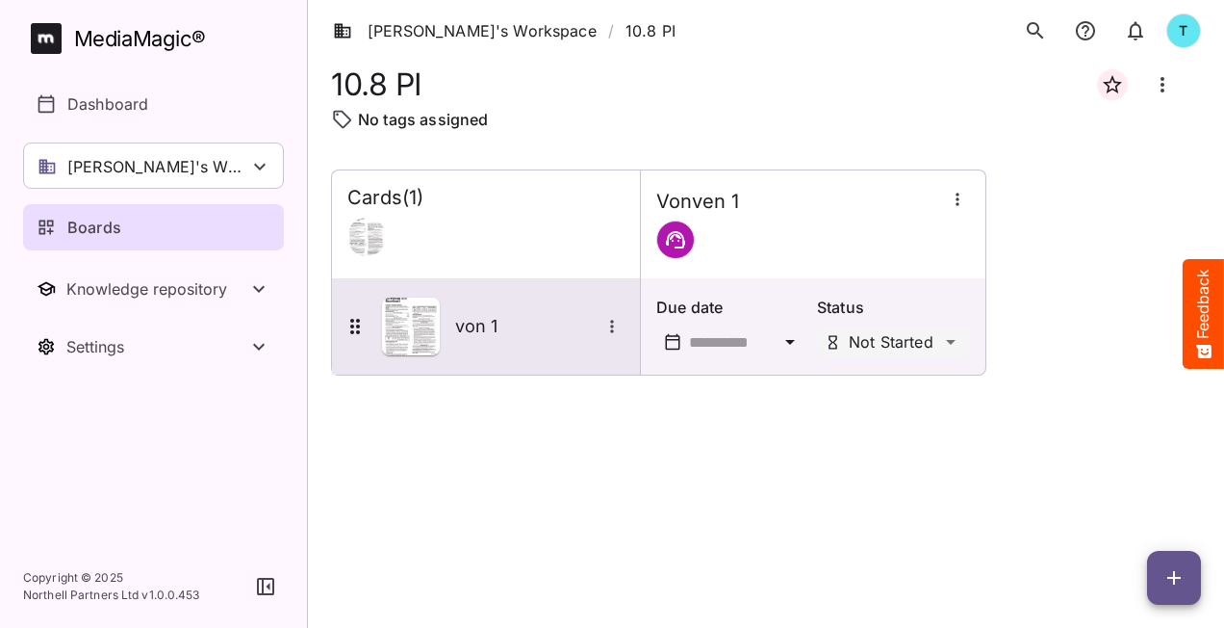
click at [404, 329] on img at bounding box center [411, 326] width 58 height 58
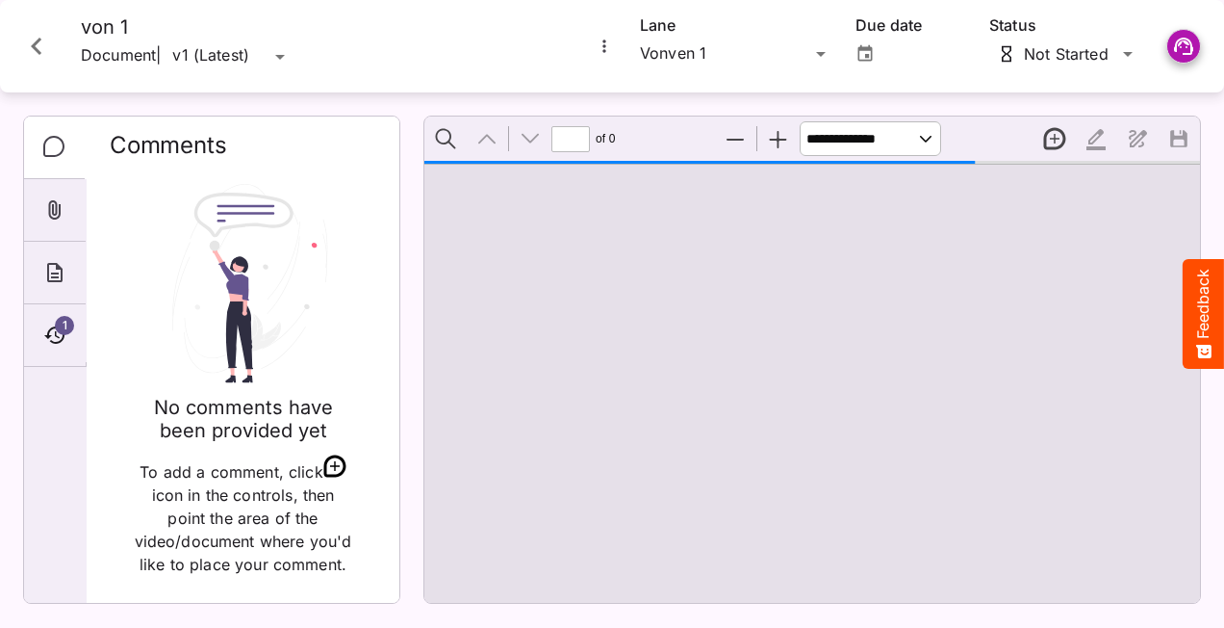
type input "*"
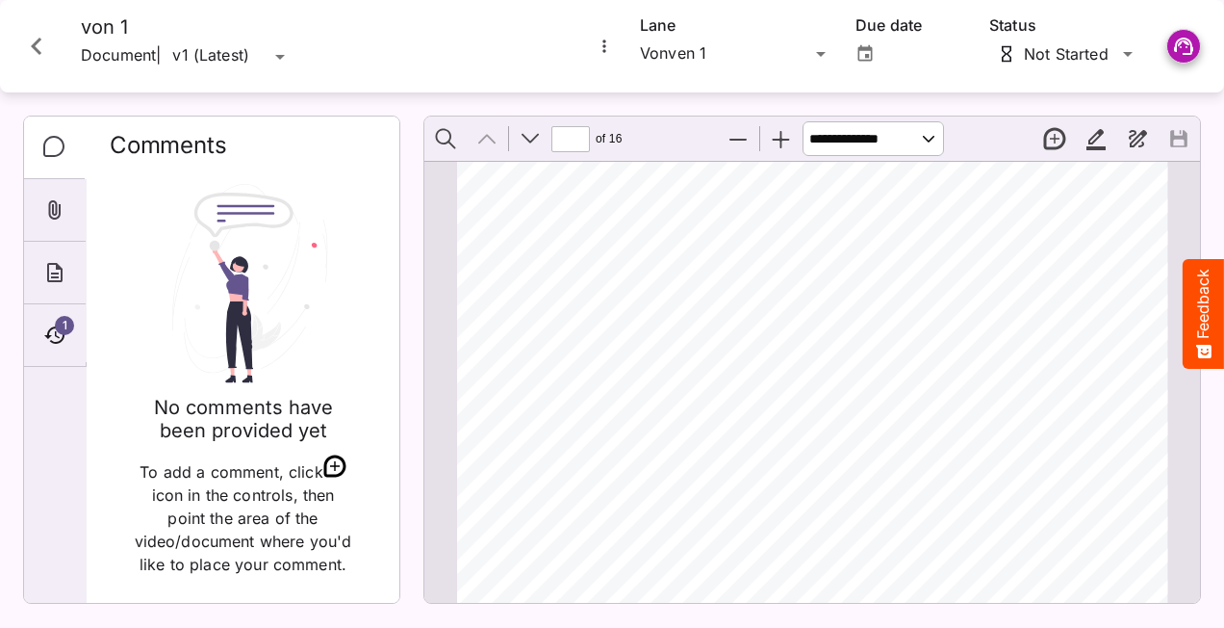
click at [604, 44] on icon "More options for von 1" at bounding box center [604, 46] width 19 height 19
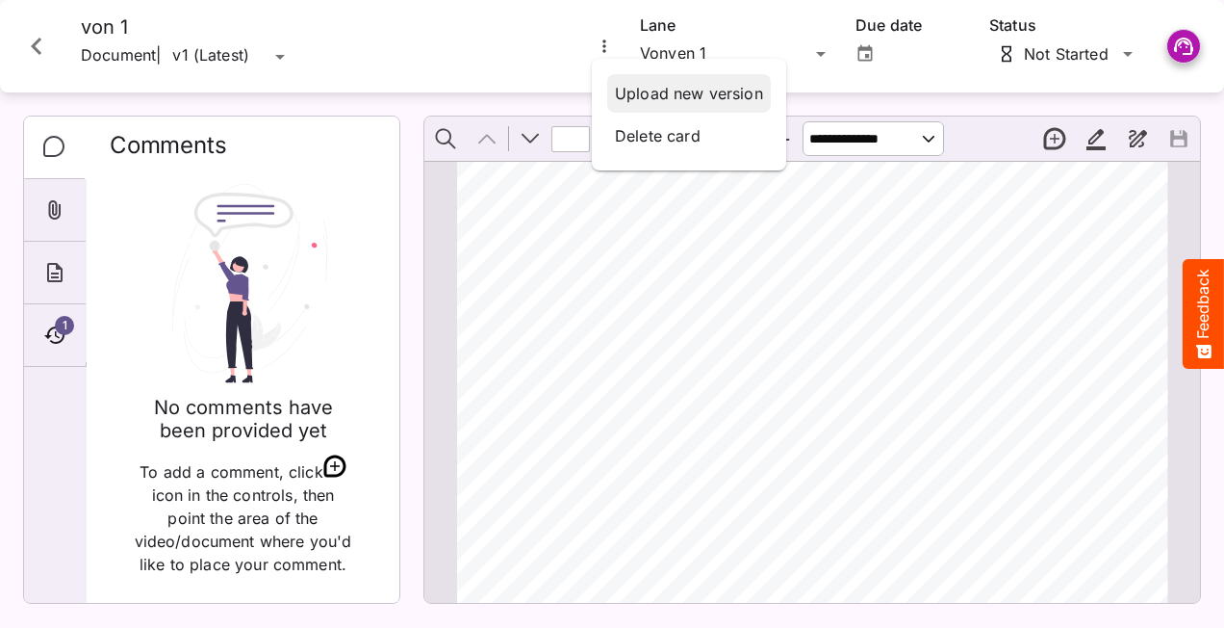
click at [658, 81] on div "Upload new version" at bounding box center [689, 93] width 164 height 39
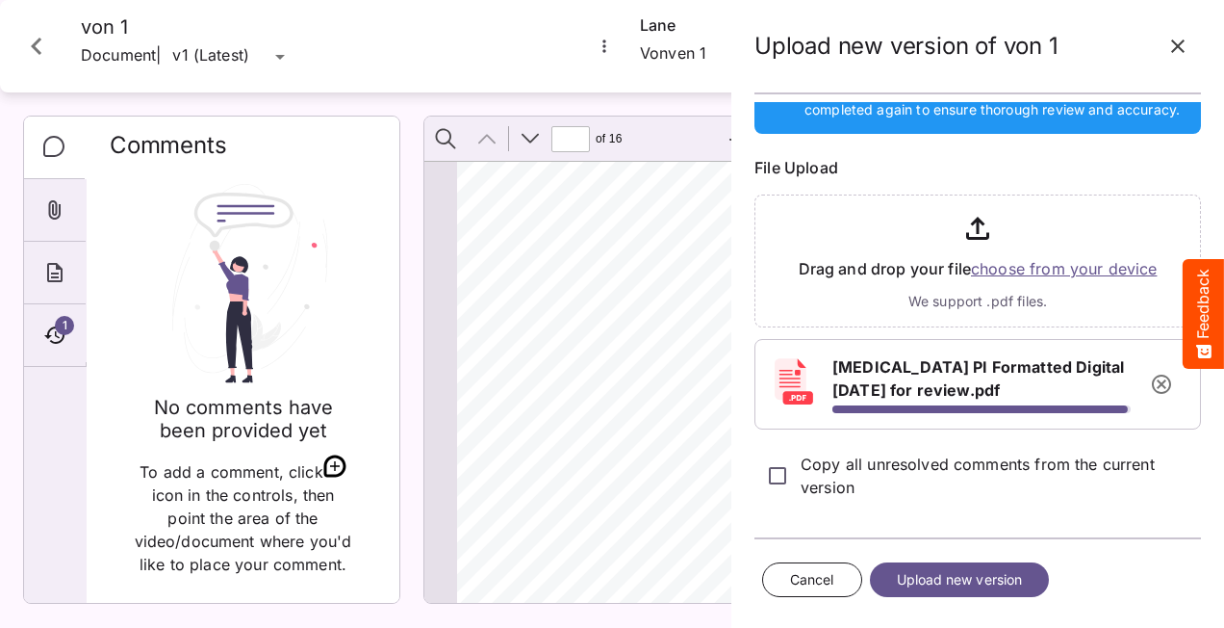
scroll to position [135, 0]
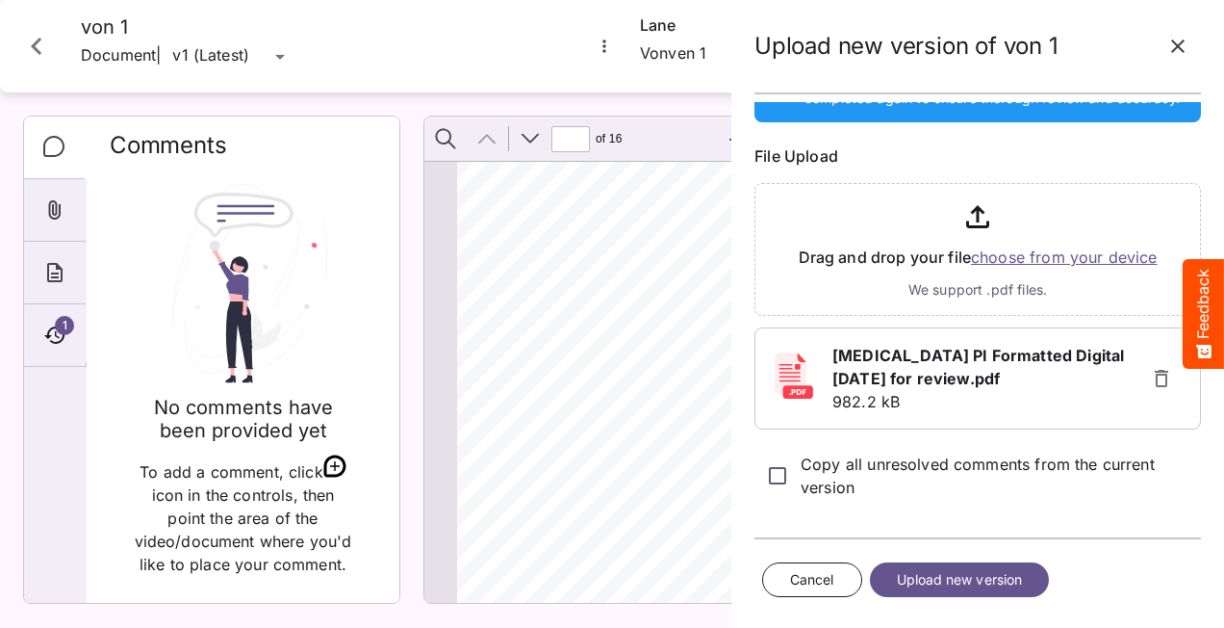
click at [970, 584] on span "Upload new version" at bounding box center [960, 580] width 126 height 24
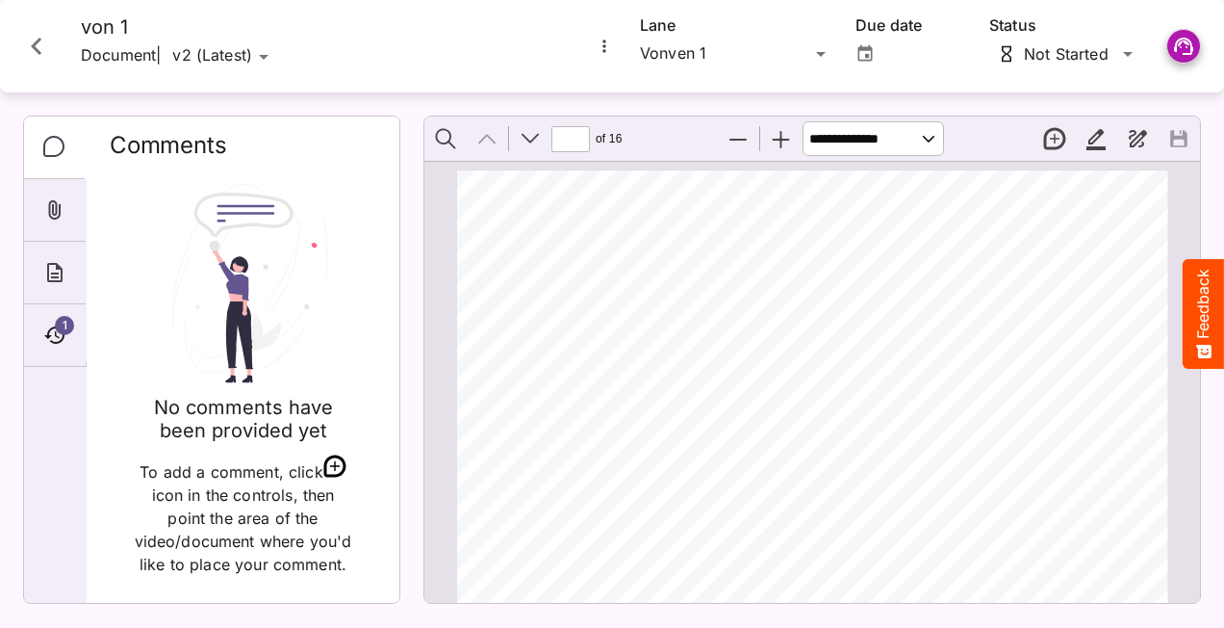
click at [608, 42] on icon "More options for von 1" at bounding box center [604, 46] width 19 height 19
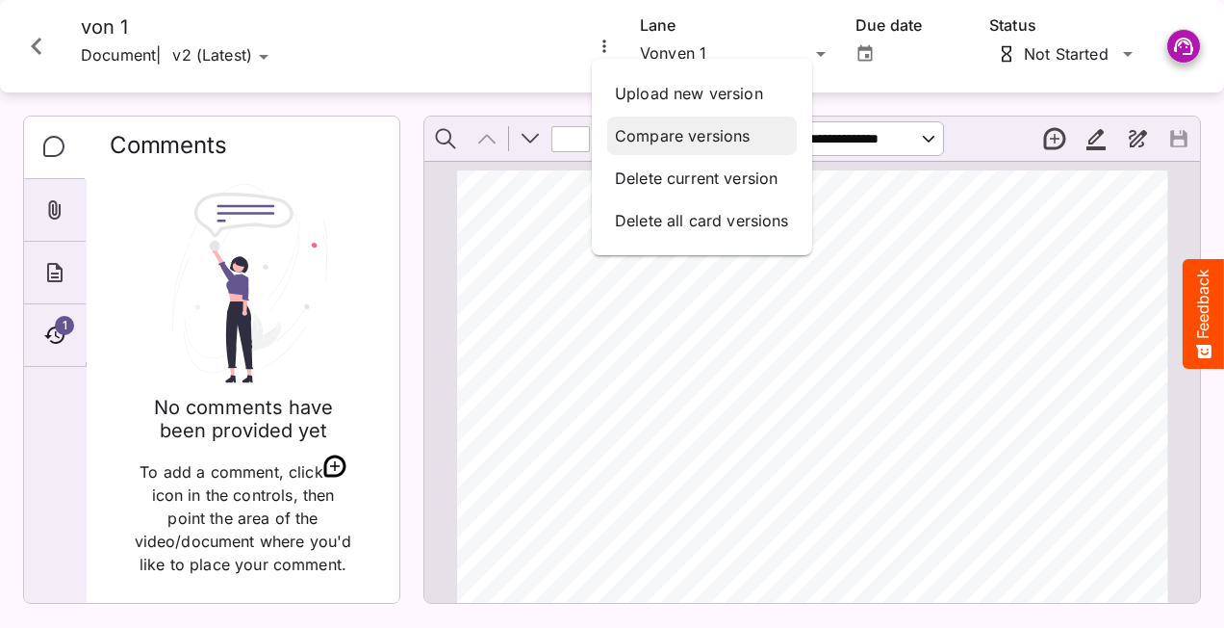
click at [645, 129] on p "Compare versions" at bounding box center [702, 135] width 174 height 23
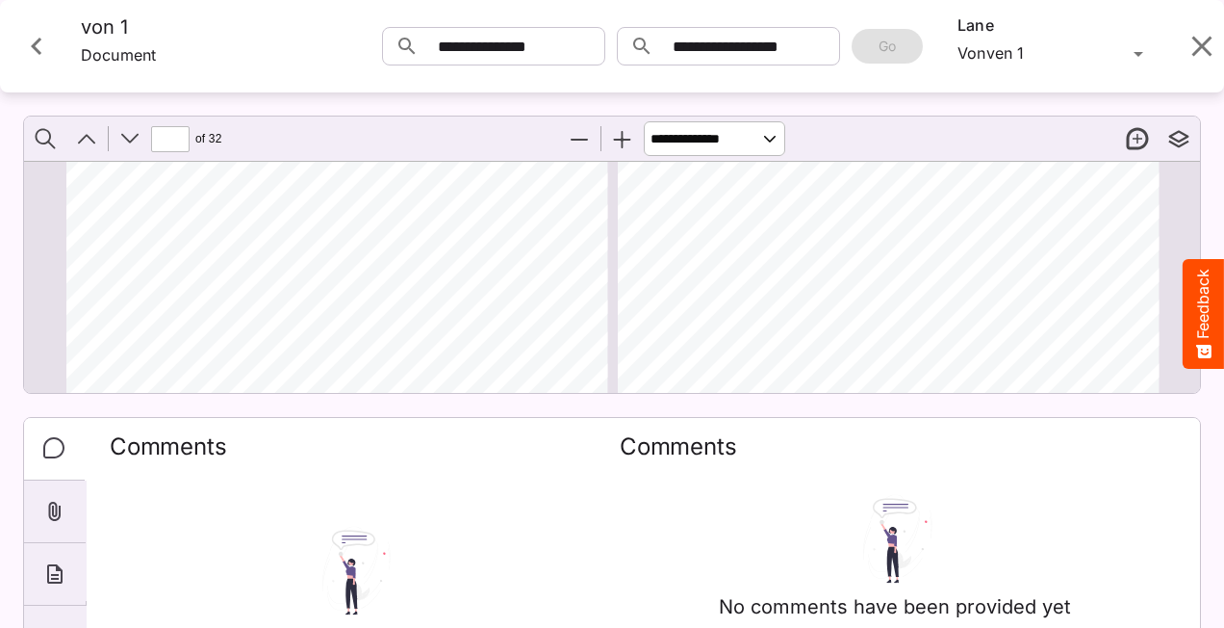
scroll to position [5000, 0]
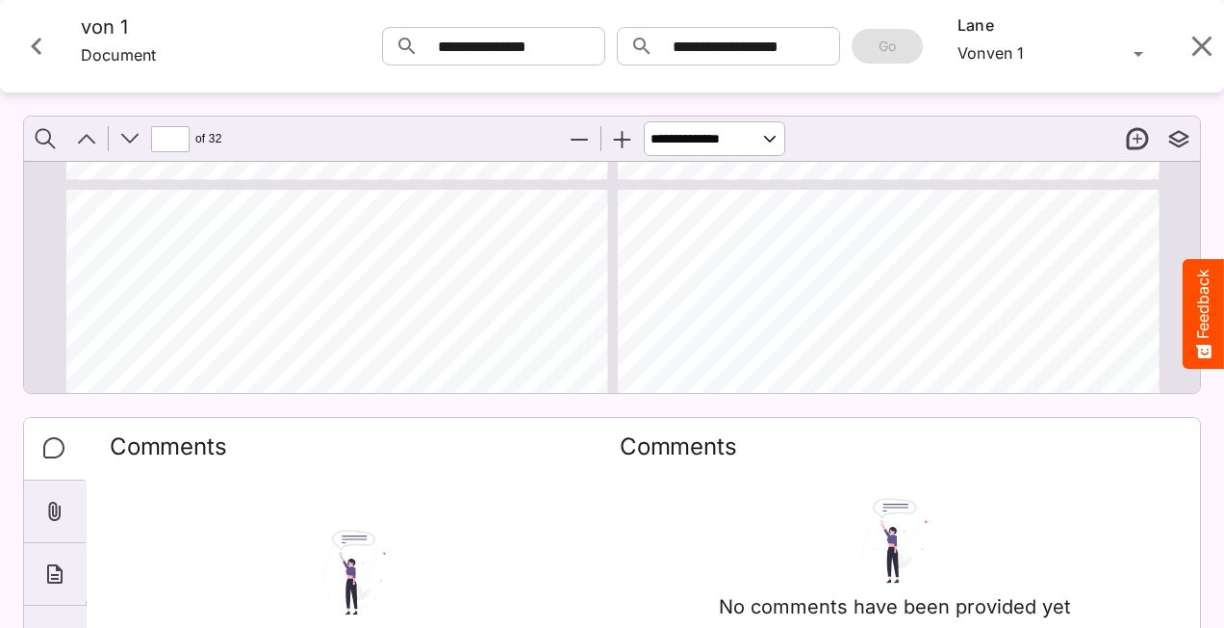
type input "**"
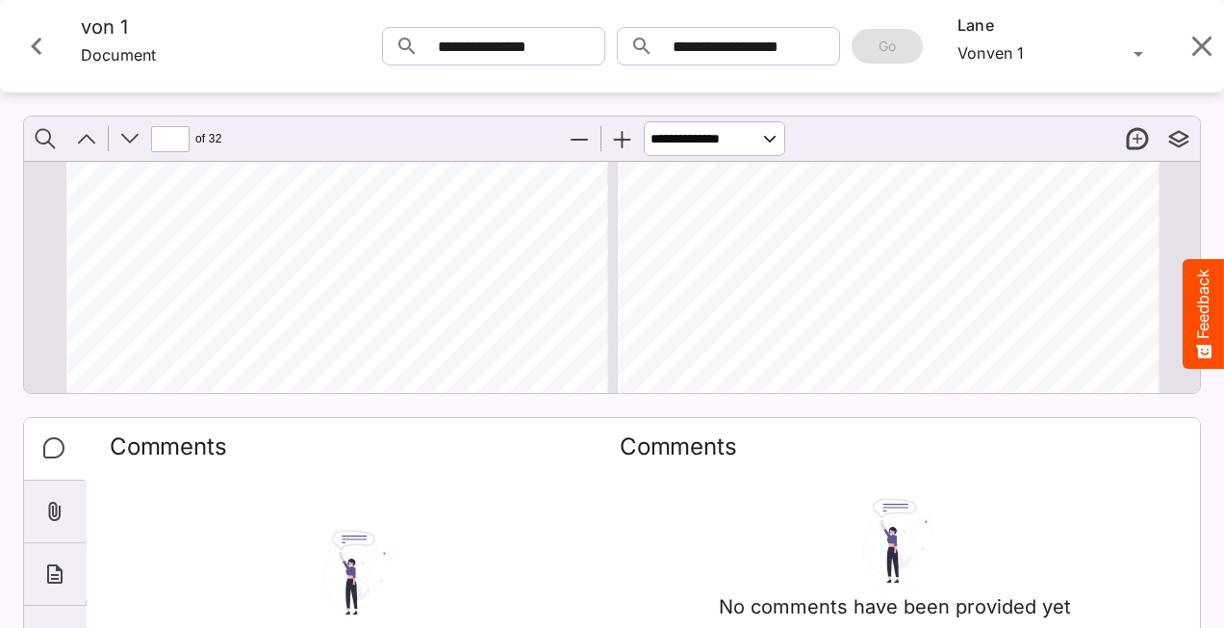
scroll to position [4711, 0]
click at [772, 138] on select "**********" at bounding box center [714, 138] width 141 height 35
select select "*"
click at [644, 121] on select "**********" at bounding box center [714, 138] width 141 height 35
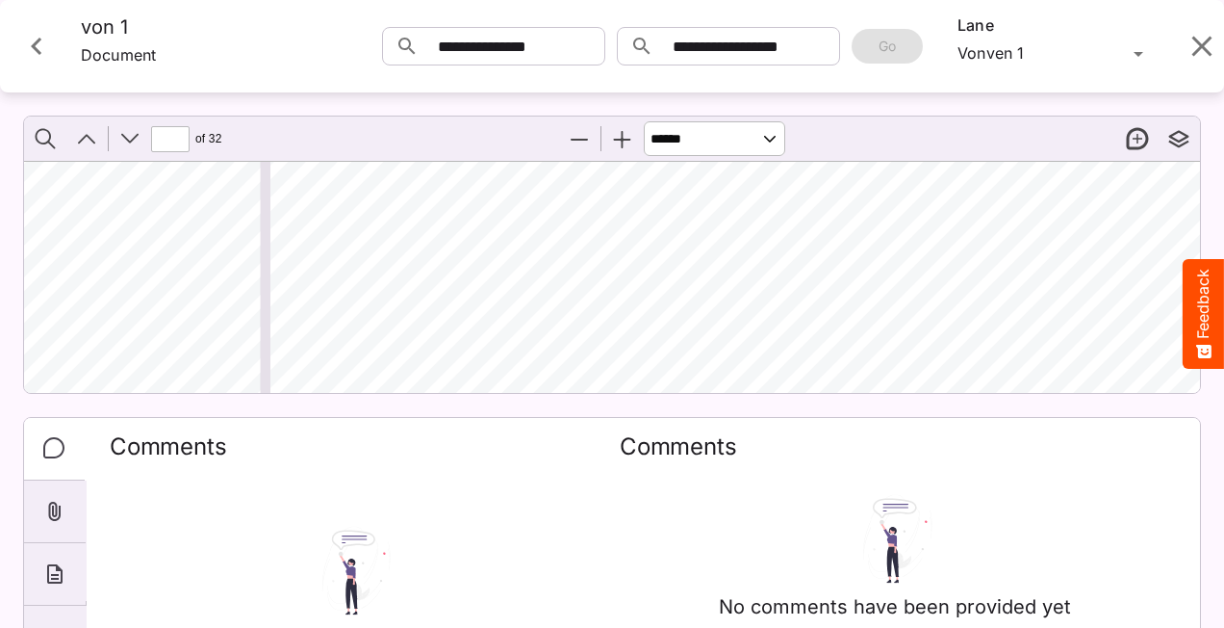
scroll to position [13287, 1326]
type input "**"
click at [42, 46] on icon "Close card" at bounding box center [36, 46] width 35 height 35
